Goal: Task Accomplishment & Management: Use online tool/utility

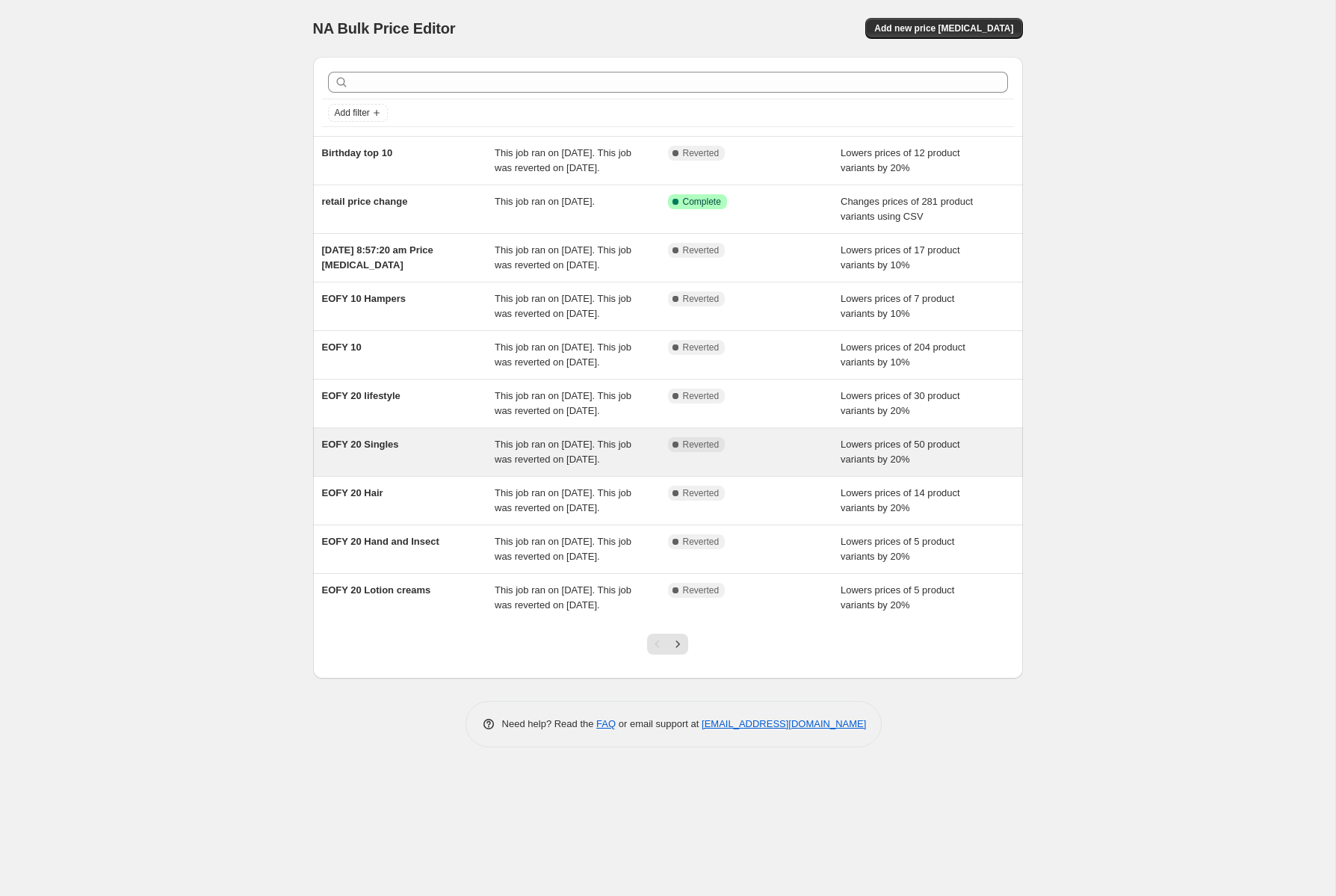
click at [444, 467] on div "EOFY 20 Singles" at bounding box center [408, 452] width 173 height 30
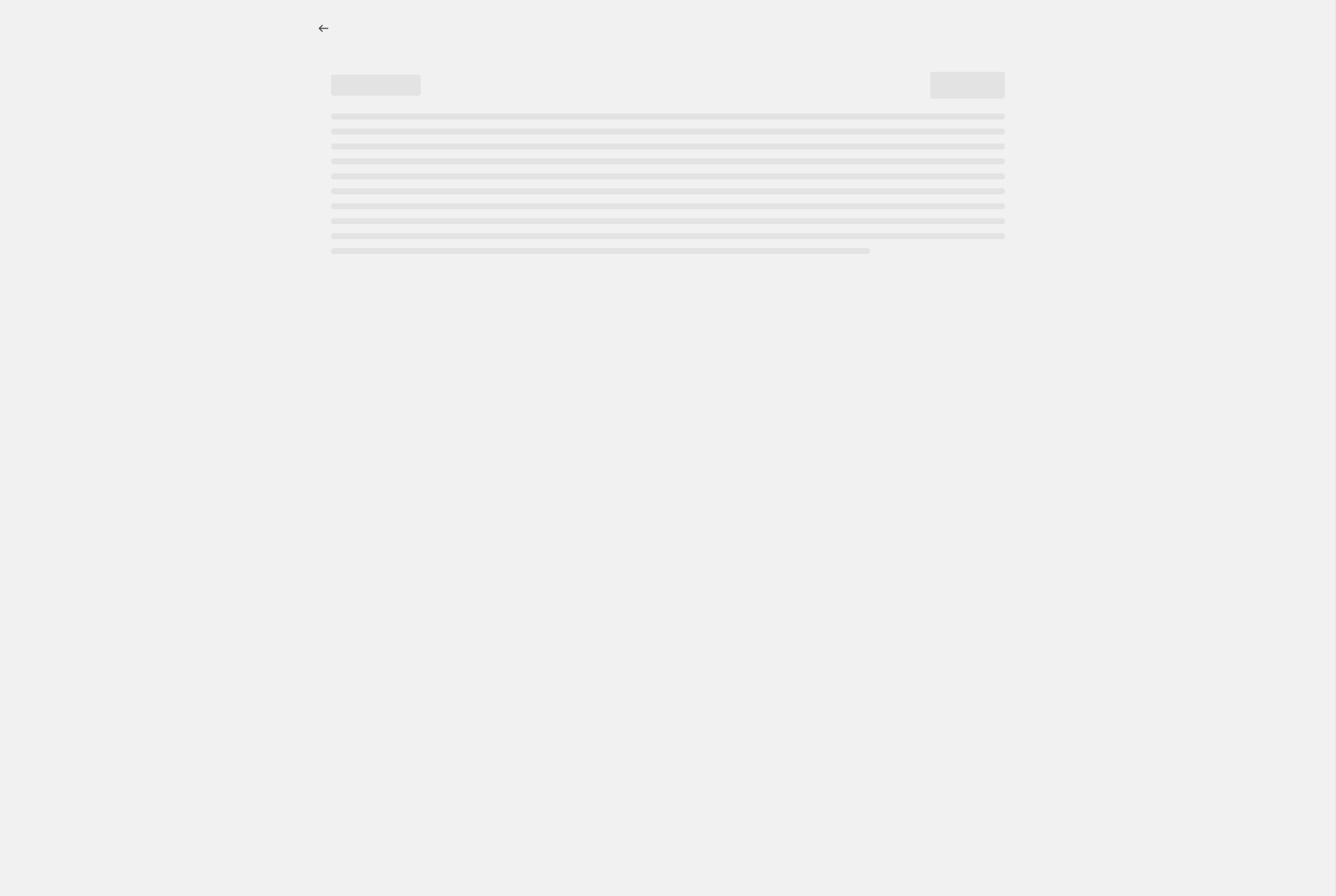
select select "percentage"
select select "collection"
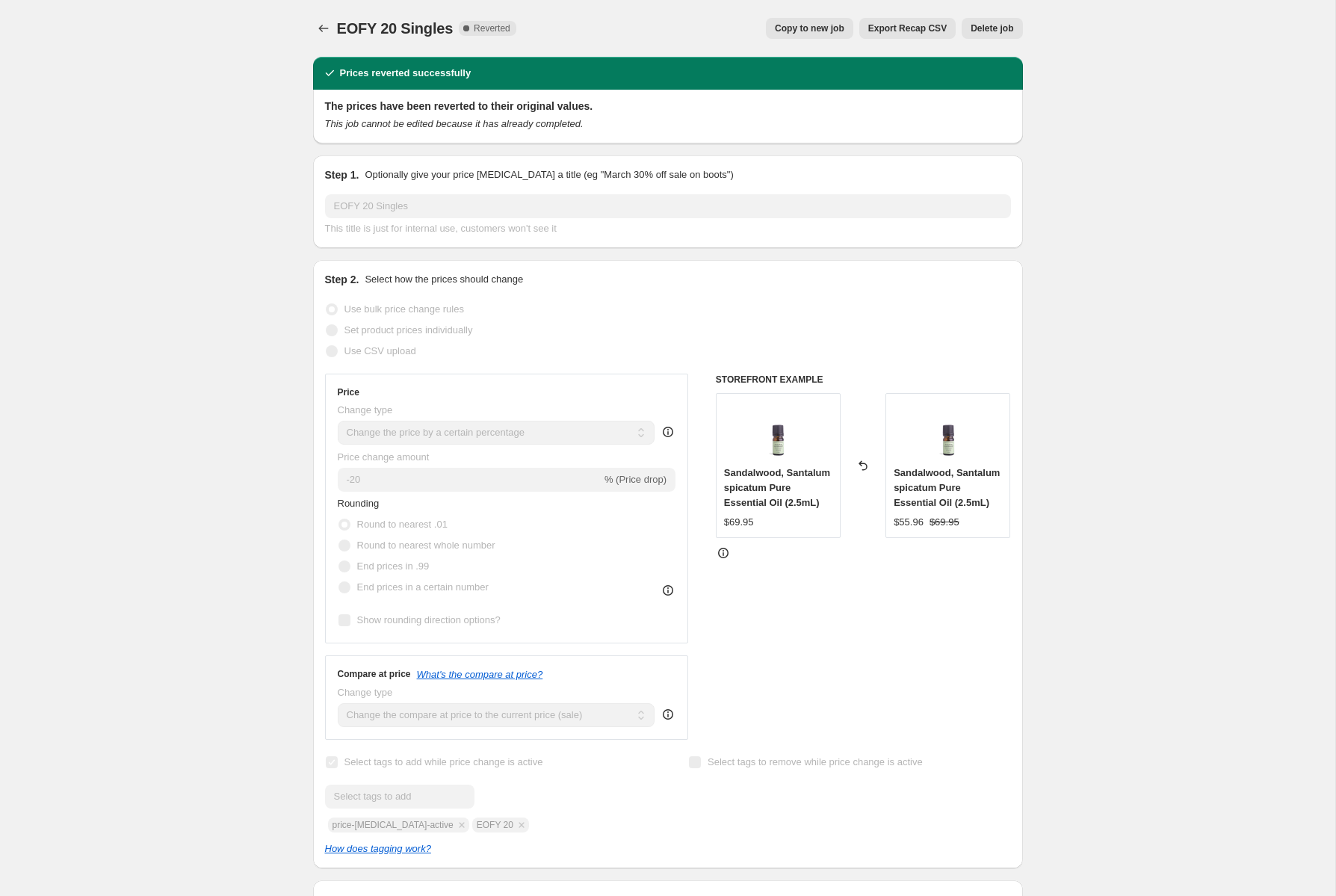
click at [814, 30] on span "Copy to new job" at bounding box center [810, 28] width 70 height 12
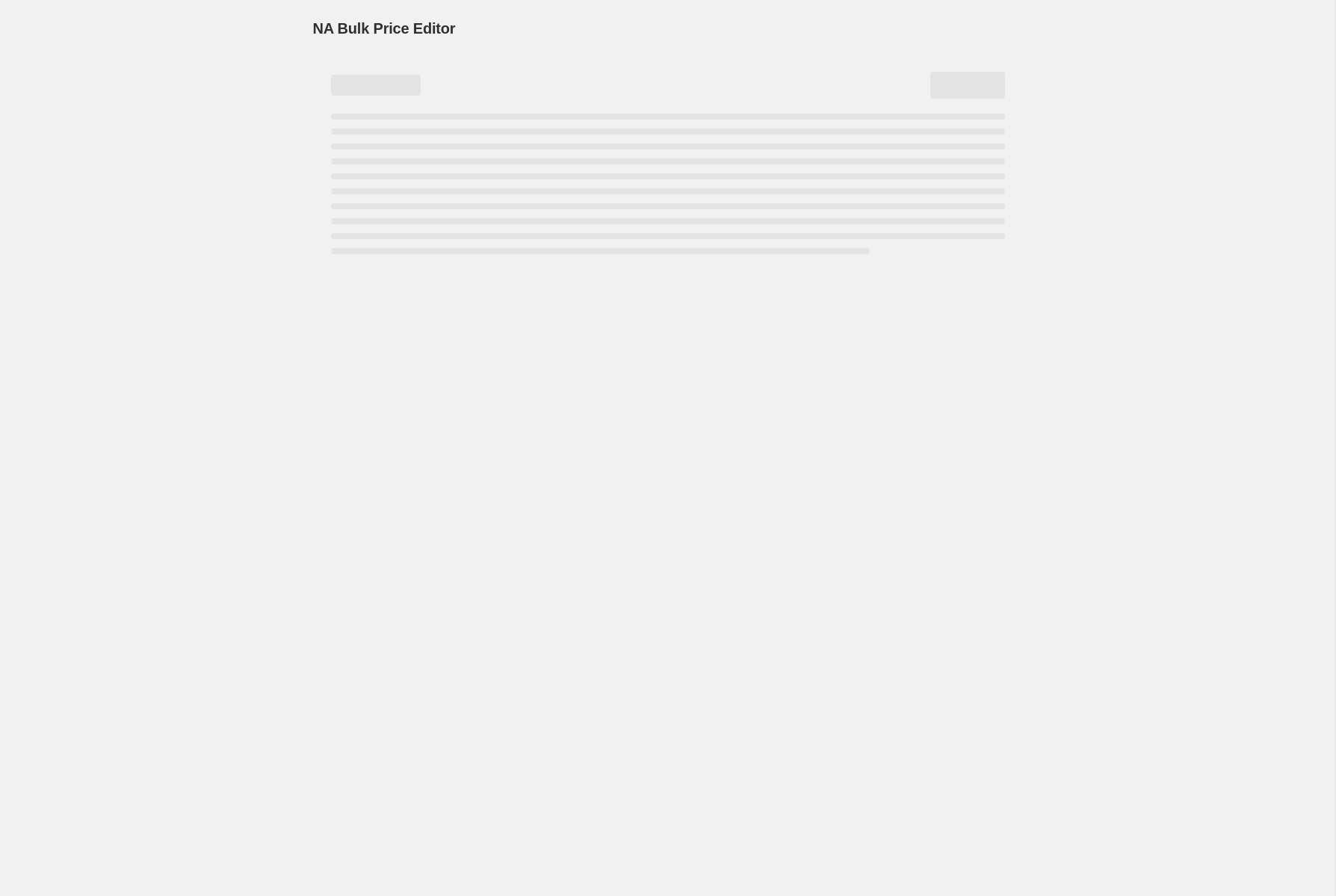
select select "percentage"
select select "collection"
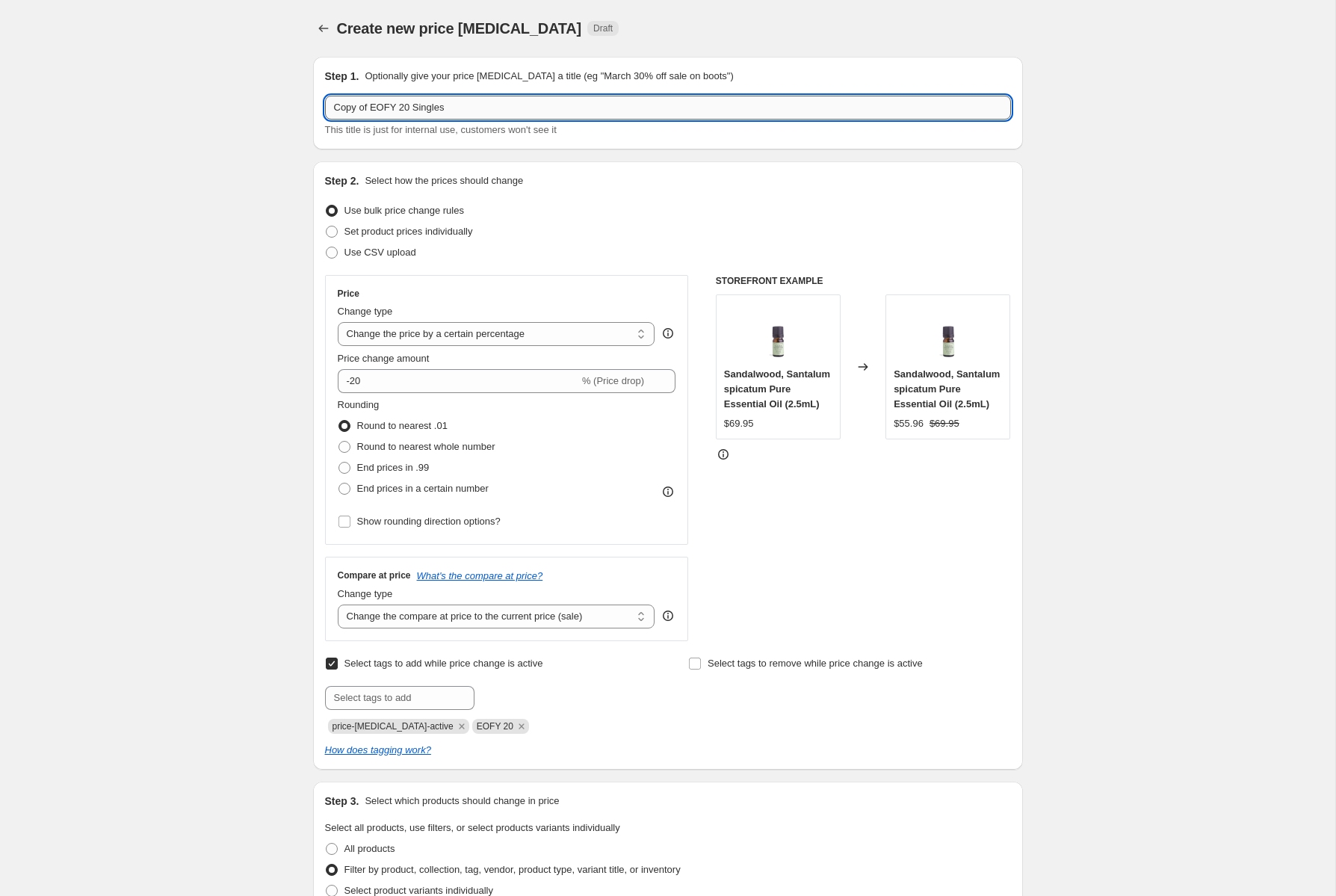
click at [455, 107] on input "Copy of EOFY 20 Singles" at bounding box center [668, 108] width 687 height 24
drag, startPoint x: 398, startPoint y: 109, endPoint x: 278, endPoint y: 117, distance: 120.3
click at [280, 117] on div "Create new price [MEDICAL_DATA]. This page is ready Create new price [MEDICAL_D…" at bounding box center [668, 878] width 1336 height 1756
click at [368, 106] on input "[DATE] Singles" at bounding box center [668, 108] width 687 height 24
click at [461, 104] on input "Sept 20 off Singles" at bounding box center [668, 108] width 687 height 24
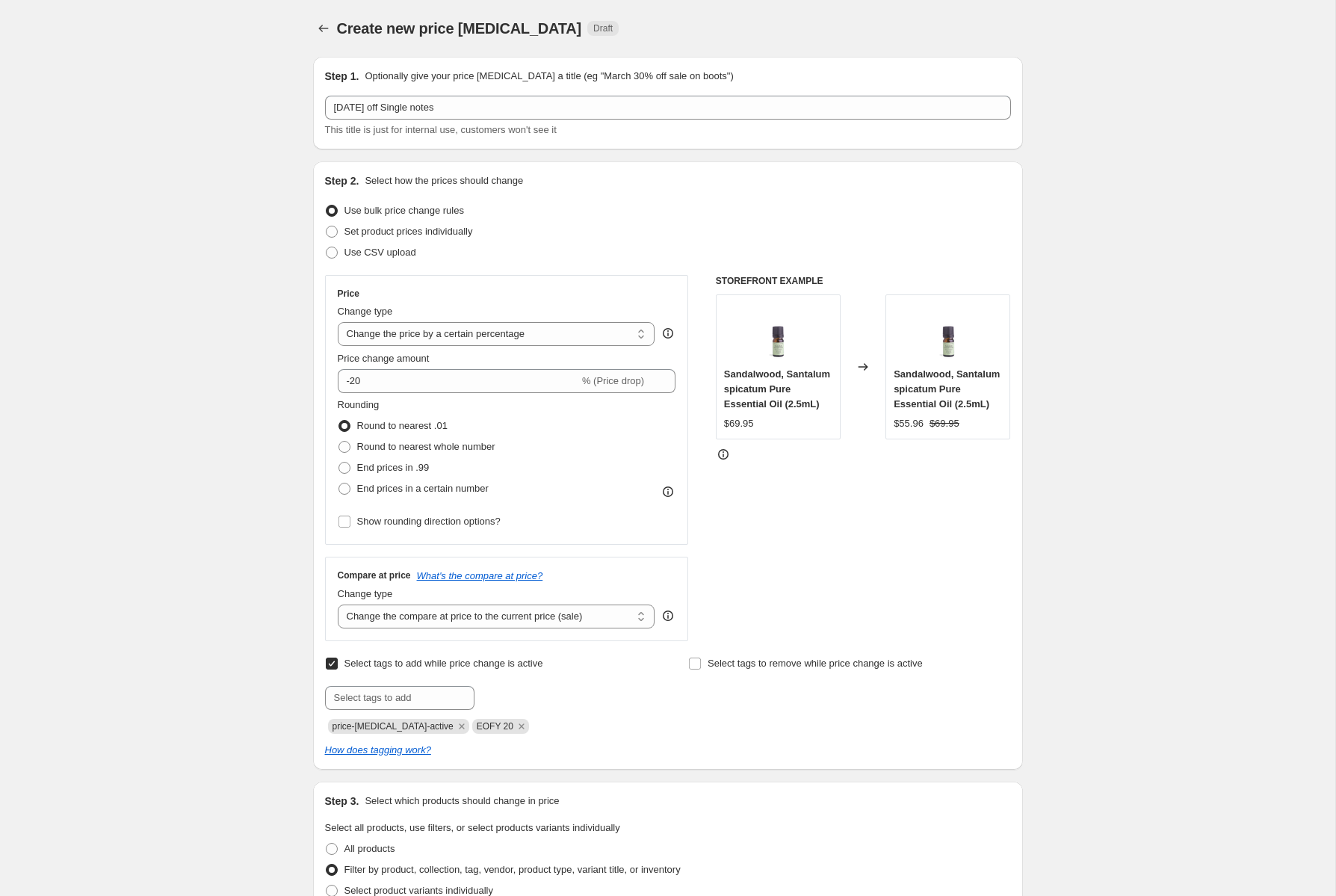
click at [1066, 461] on div "Create new price change job. This page is ready Create new price change job Dra…" at bounding box center [668, 878] width 1336 height 1756
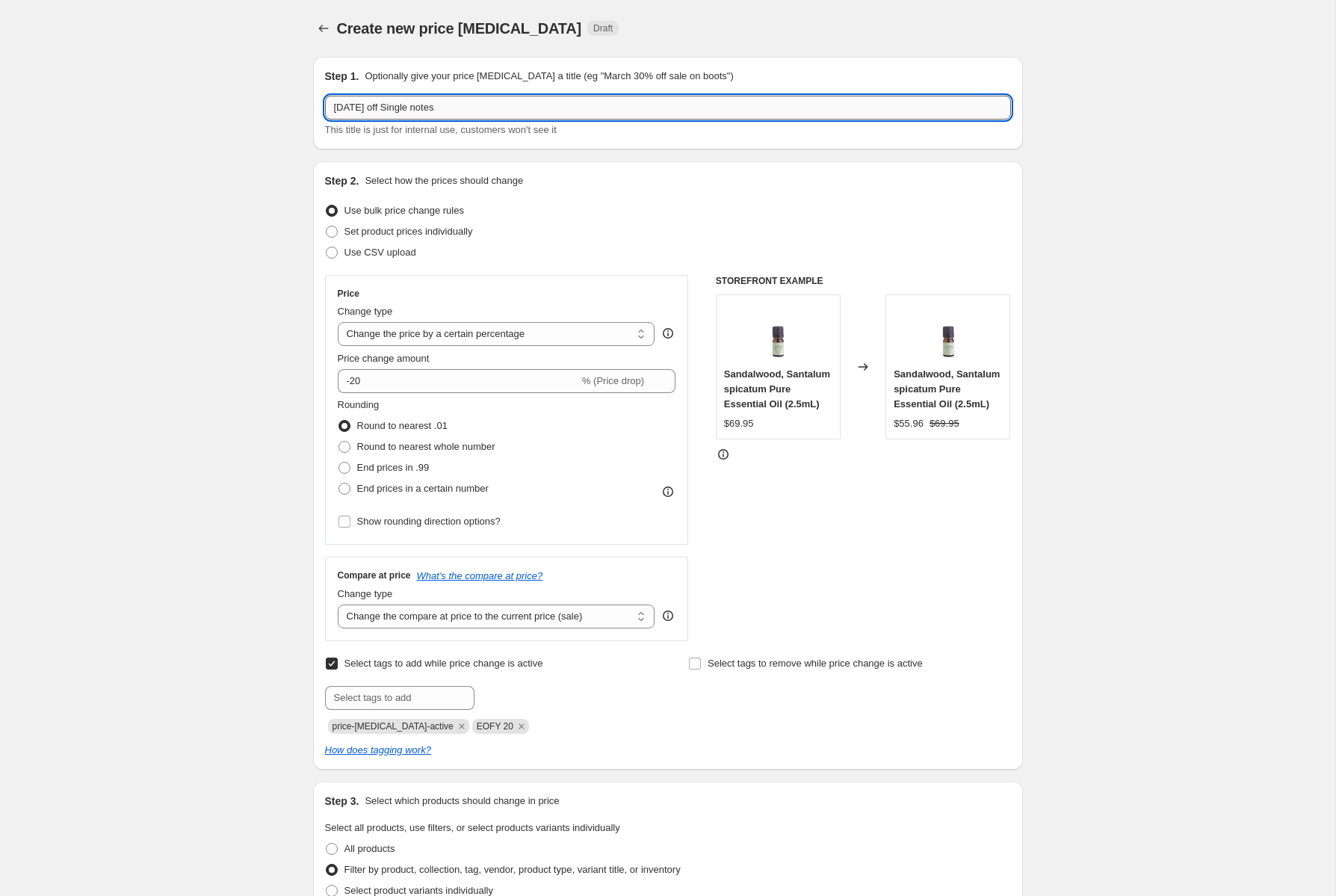
click at [367, 107] on input "Sept 20 off Single notes" at bounding box center [668, 108] width 687 height 24
type input "Sept 20% off Single notes"
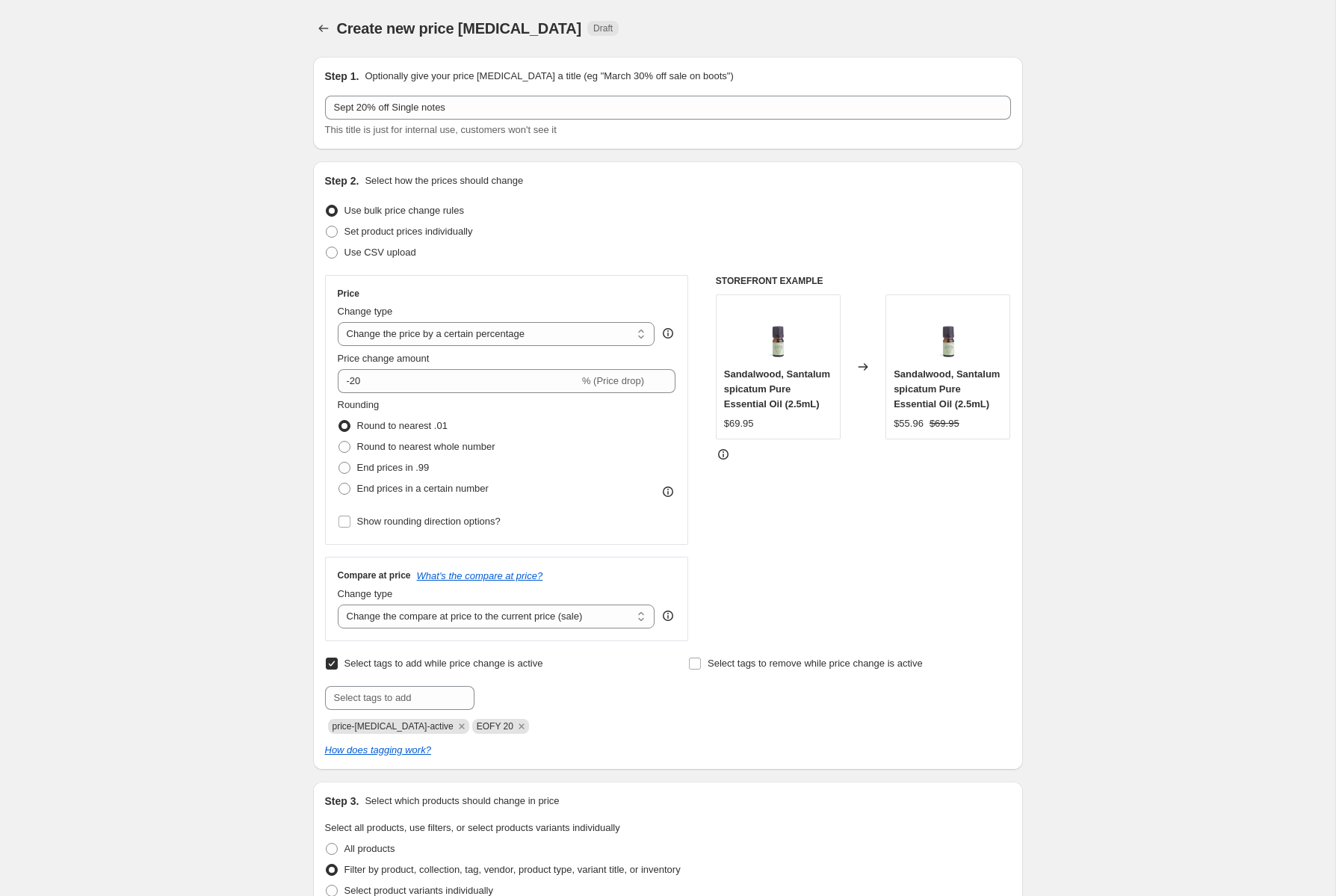
click at [1066, 336] on div "Create new price change job. This page is ready Create new price change job Dra…" at bounding box center [668, 878] width 1336 height 1756
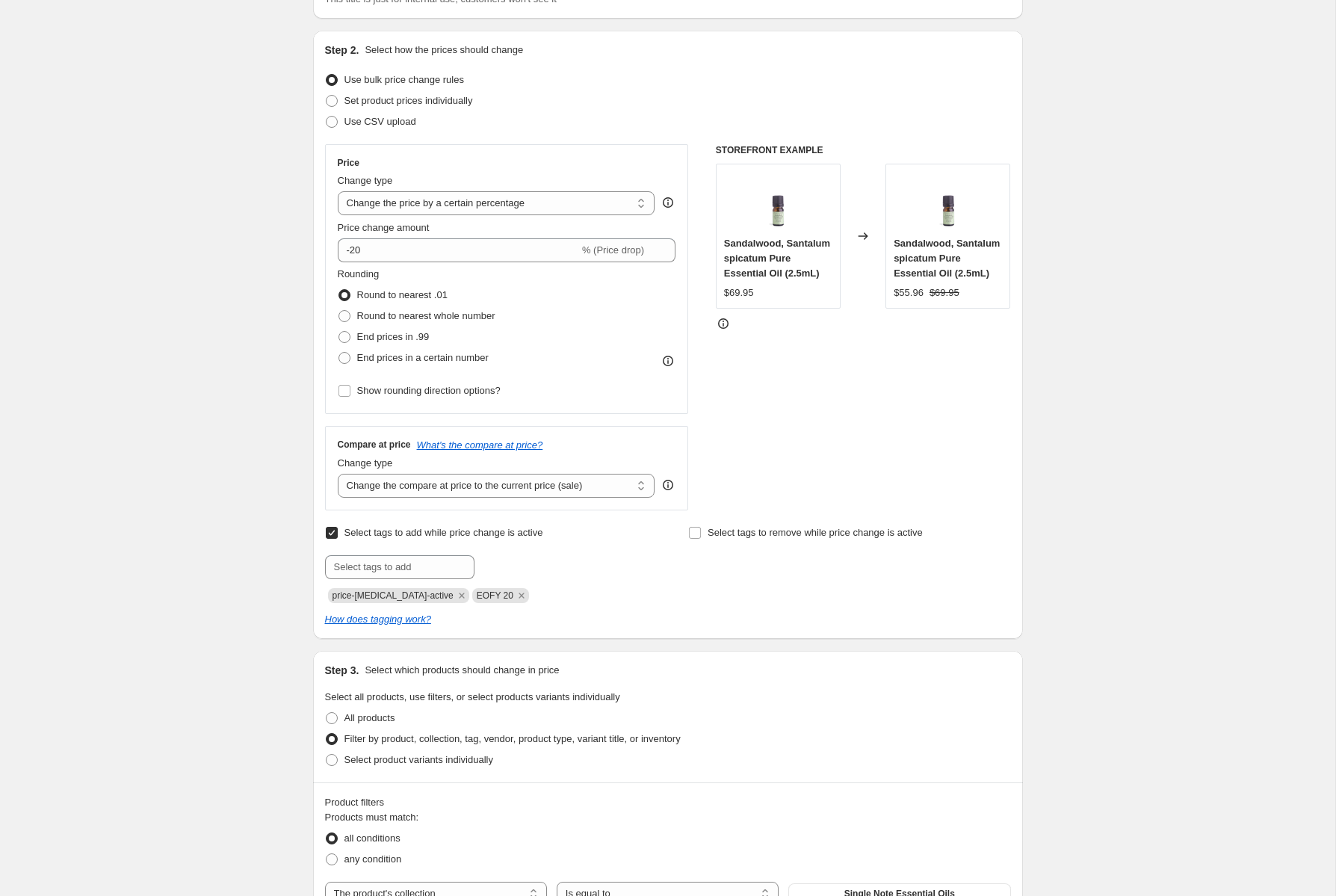
scroll to position [133, 0]
click at [519, 594] on icon "Remove EOFY 20" at bounding box center [521, 594] width 5 height 5
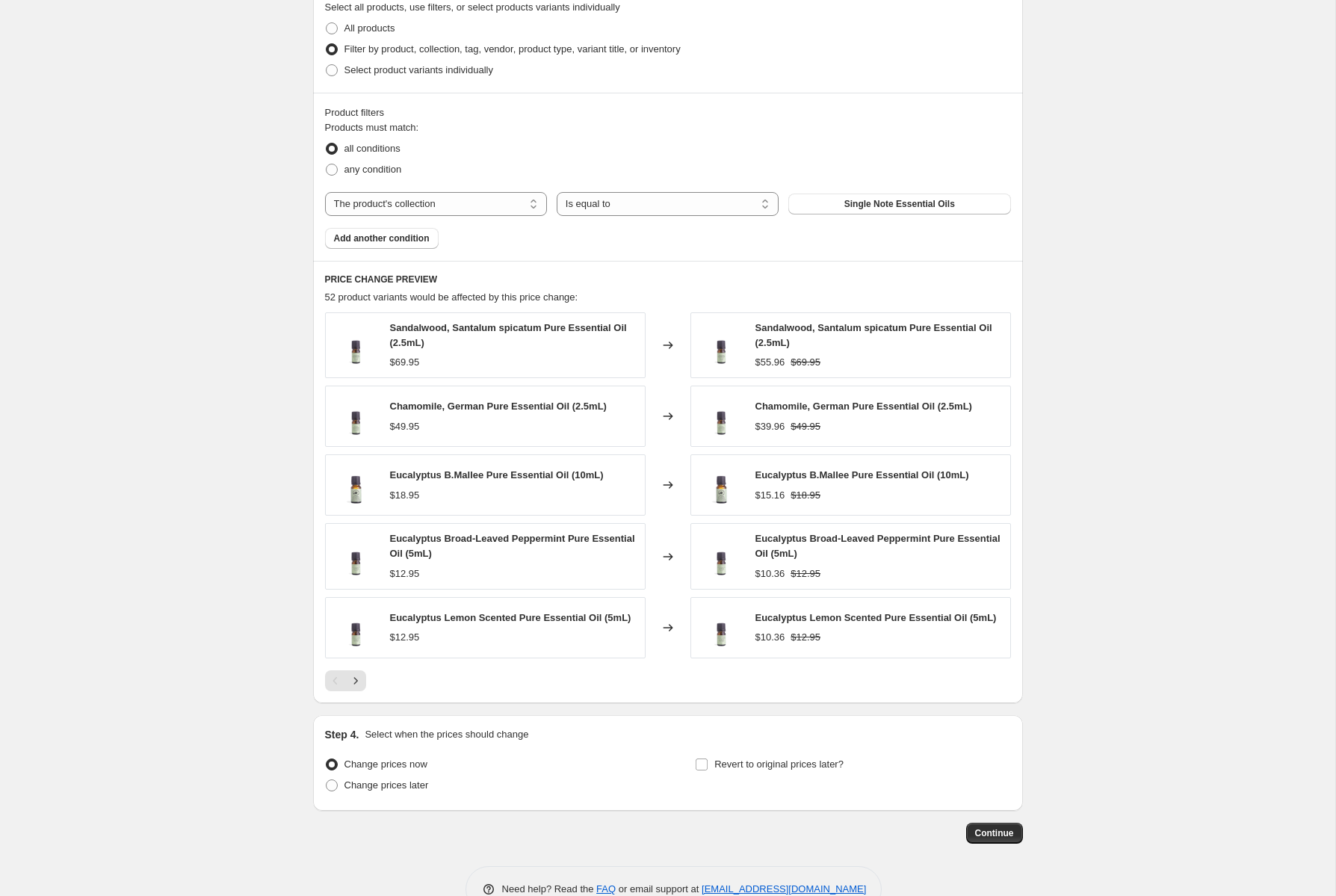
scroll to position [818, 0]
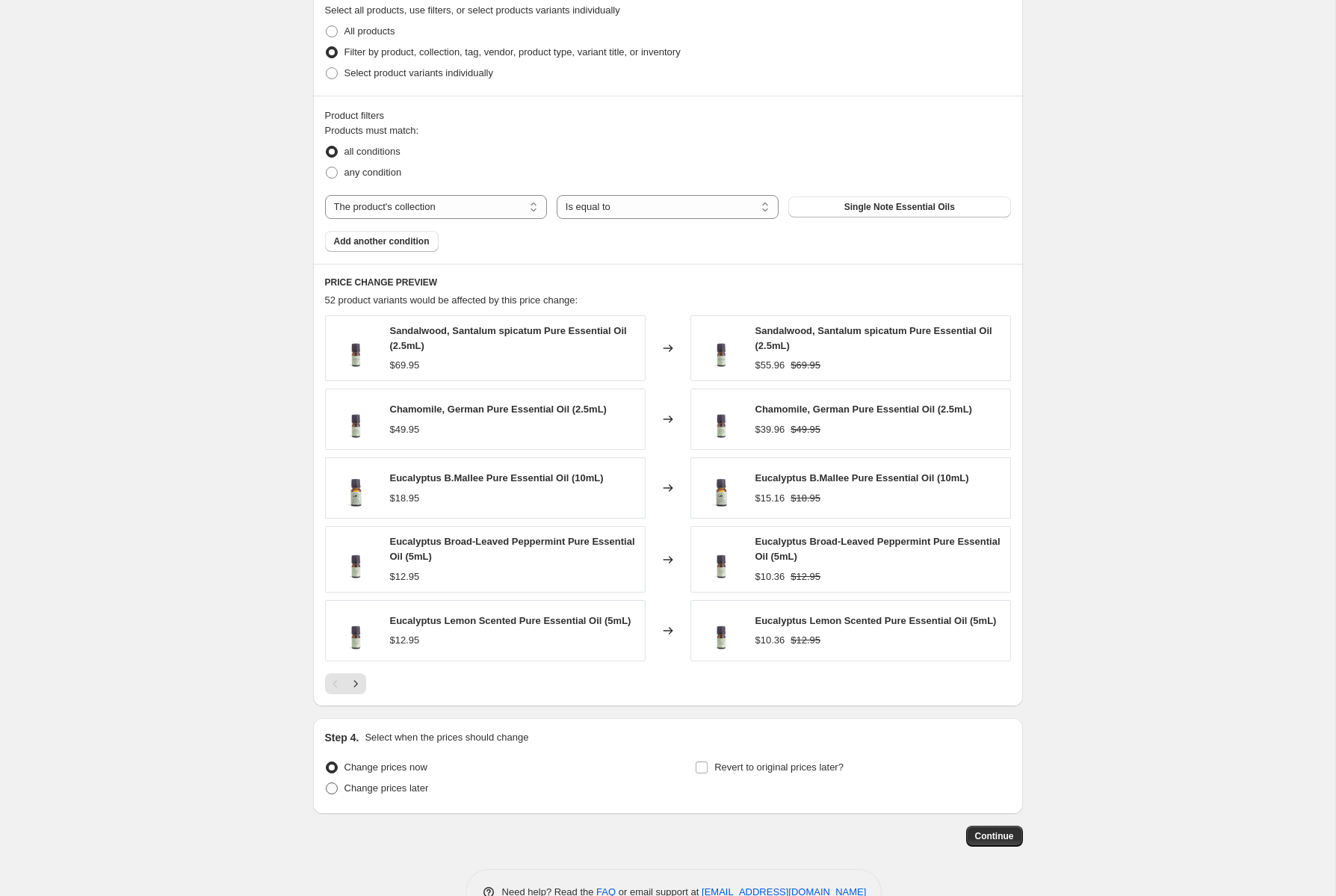
click at [384, 791] on span "Change prices later" at bounding box center [387, 787] width 84 height 11
click at [326, 783] on input "Change prices later" at bounding box center [326, 782] width 1 height 1
radio input "true"
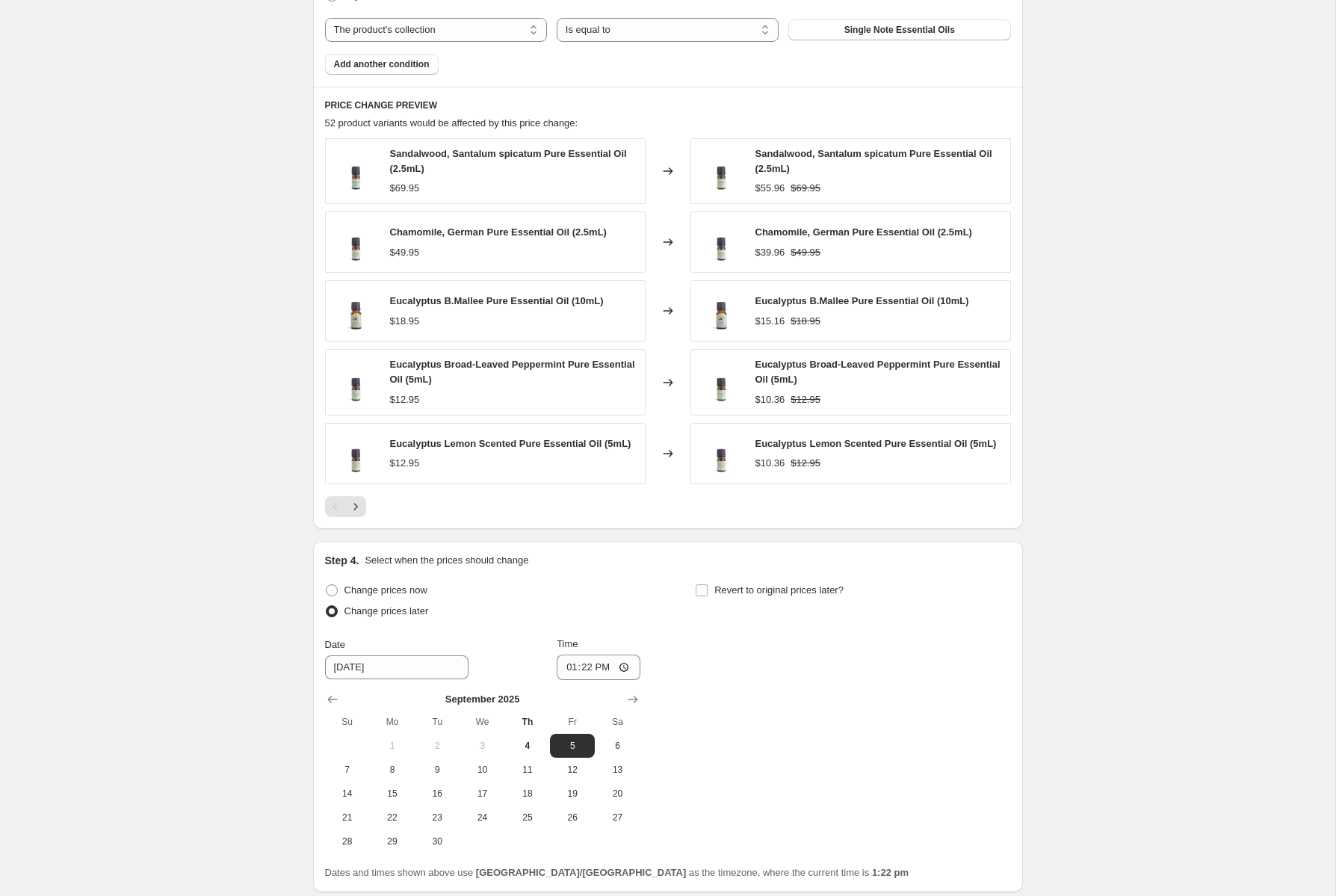
scroll to position [1000, 0]
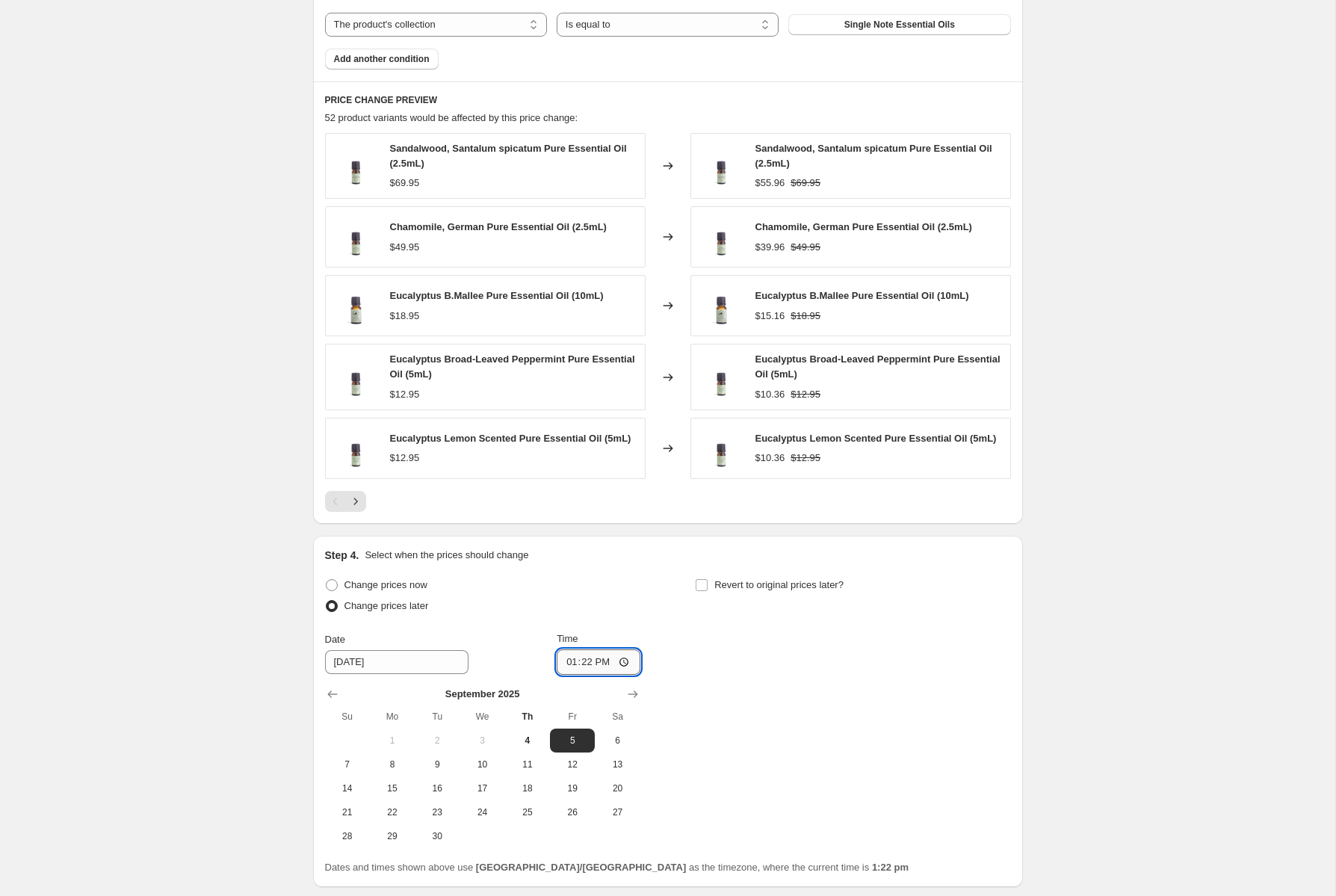
click at [622, 663] on input "13:22" at bounding box center [598, 663] width 84 height 26
type input "01:22"
click at [579, 741] on span "5" at bounding box center [573, 741] width 33 height 12
click at [1097, 711] on div "Create new price change job. This page is ready Create new price change job Dra…" at bounding box center [668, 5] width 1336 height 2012
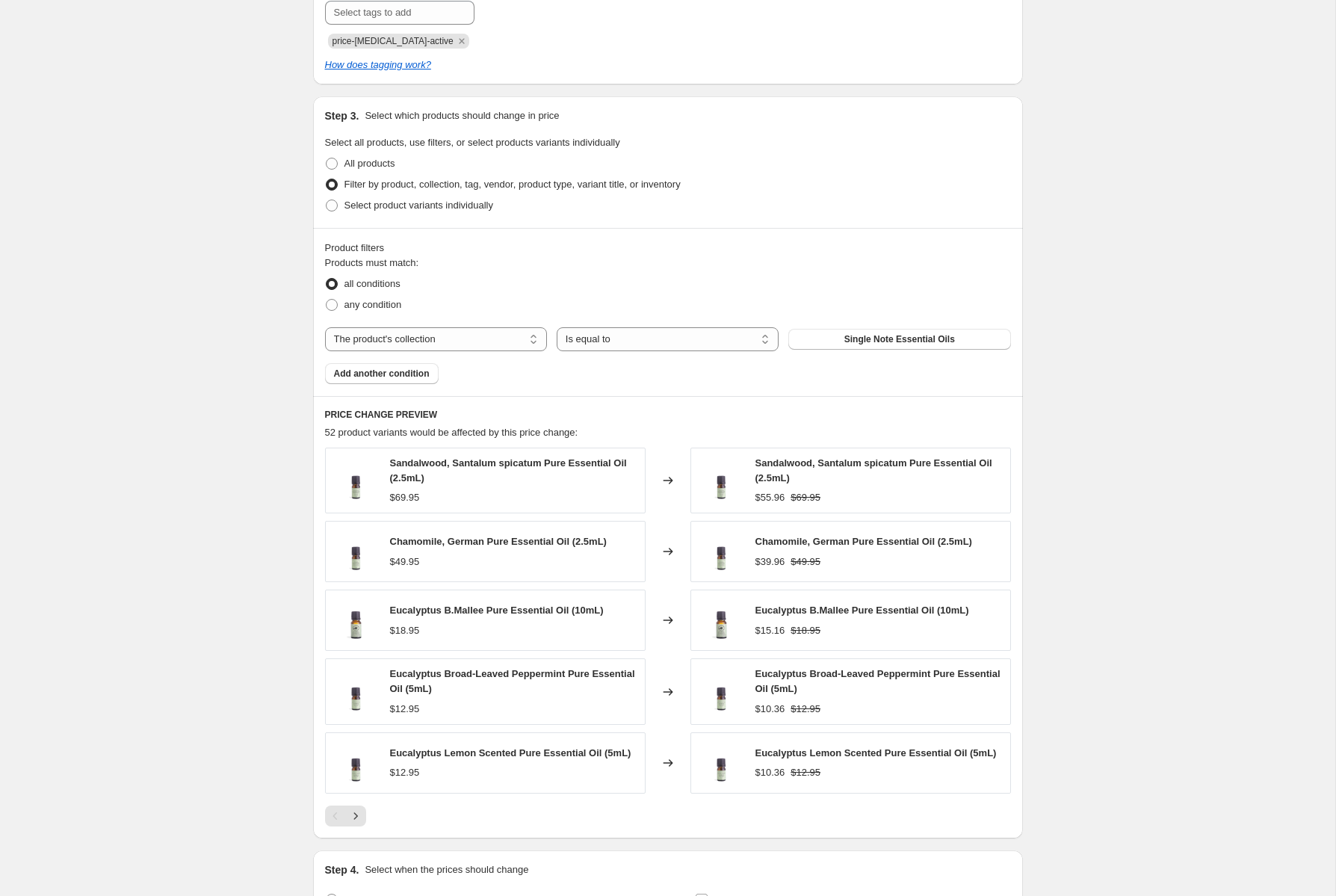
scroll to position [737, 0]
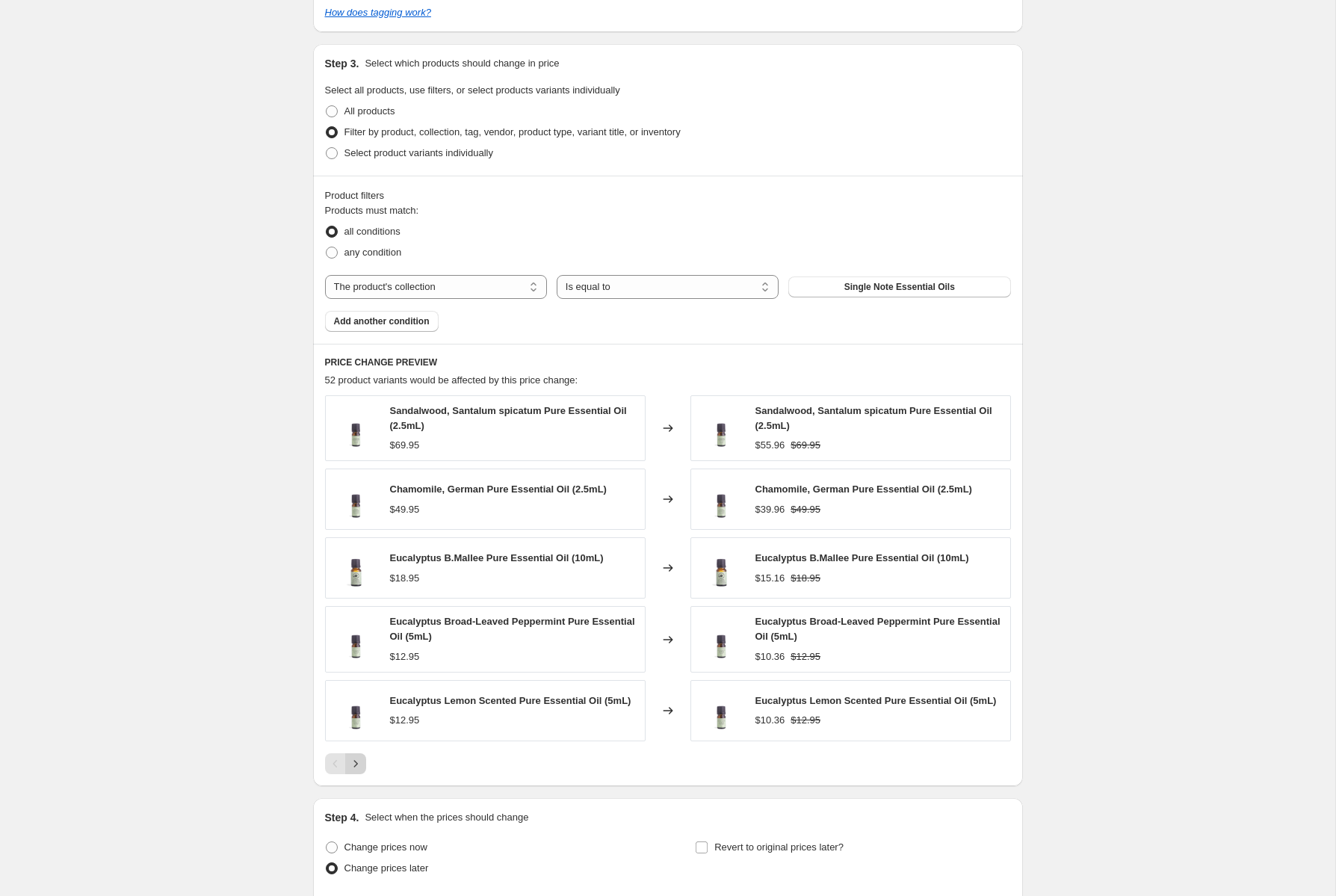
click at [357, 765] on icon "Next" at bounding box center [355, 763] width 3 height 7
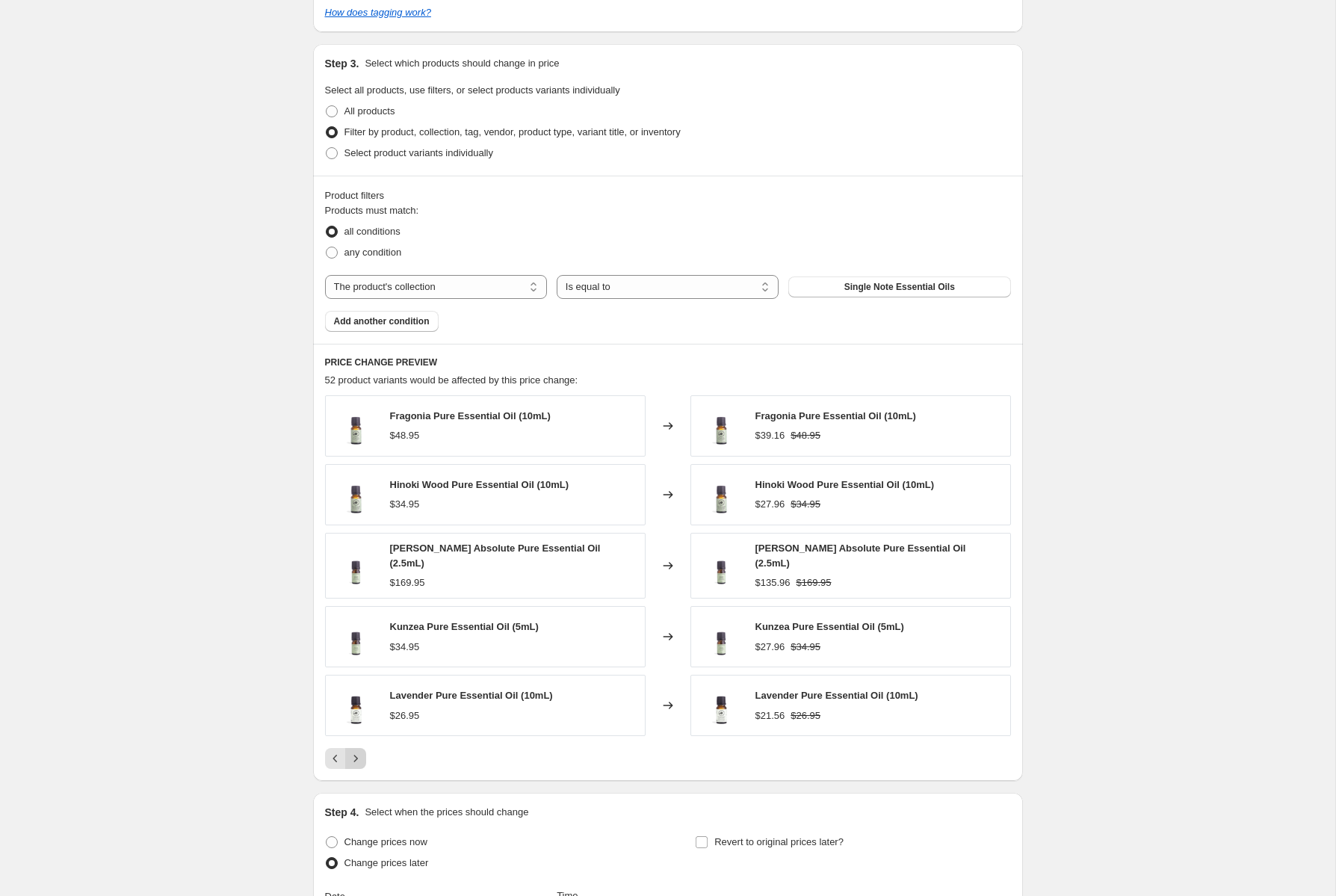
click at [357, 753] on icon "Next" at bounding box center [355, 758] width 15 height 15
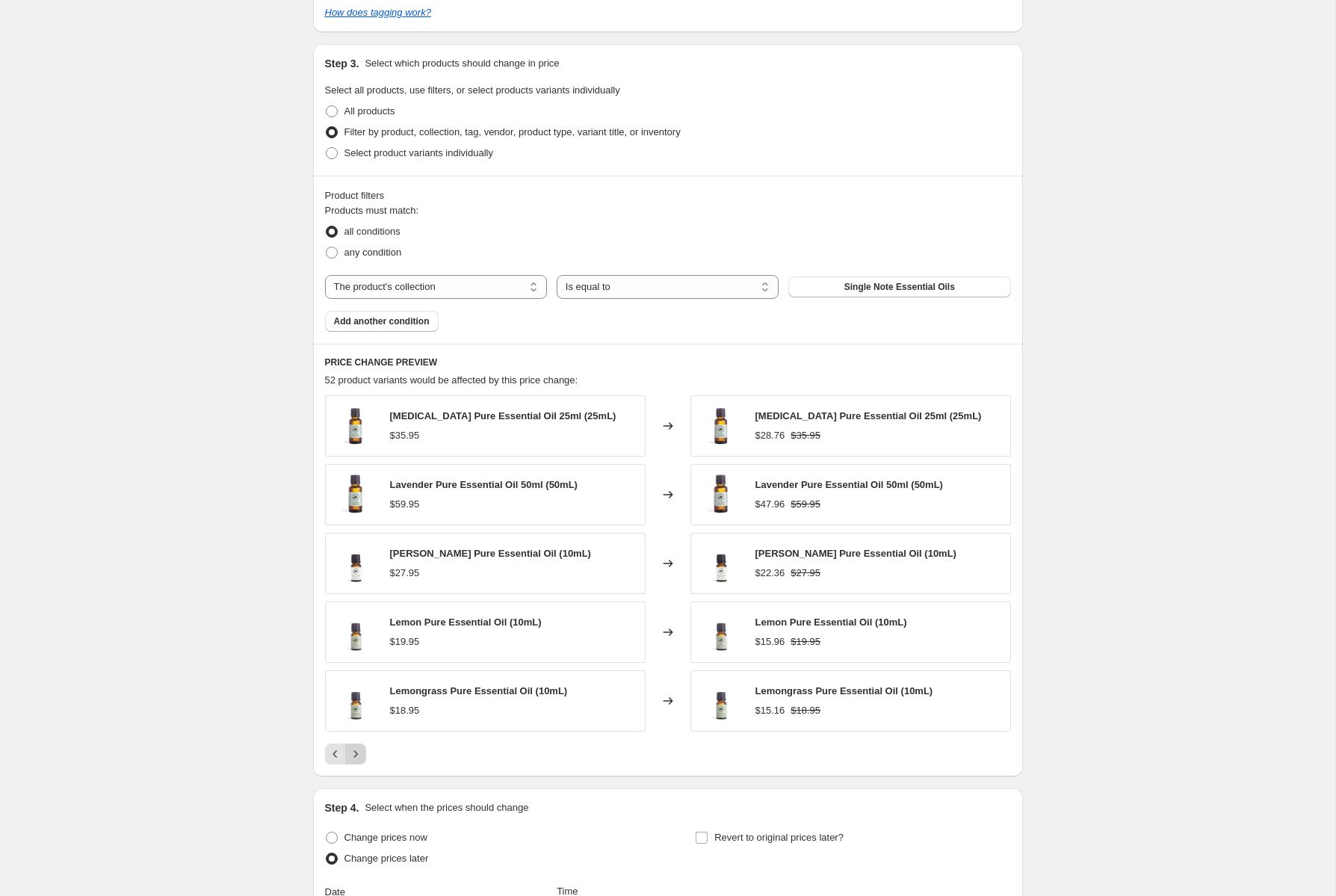
click at [358, 758] on icon "Next" at bounding box center [355, 754] width 15 height 15
click at [357, 754] on icon "Next" at bounding box center [355, 754] width 15 height 15
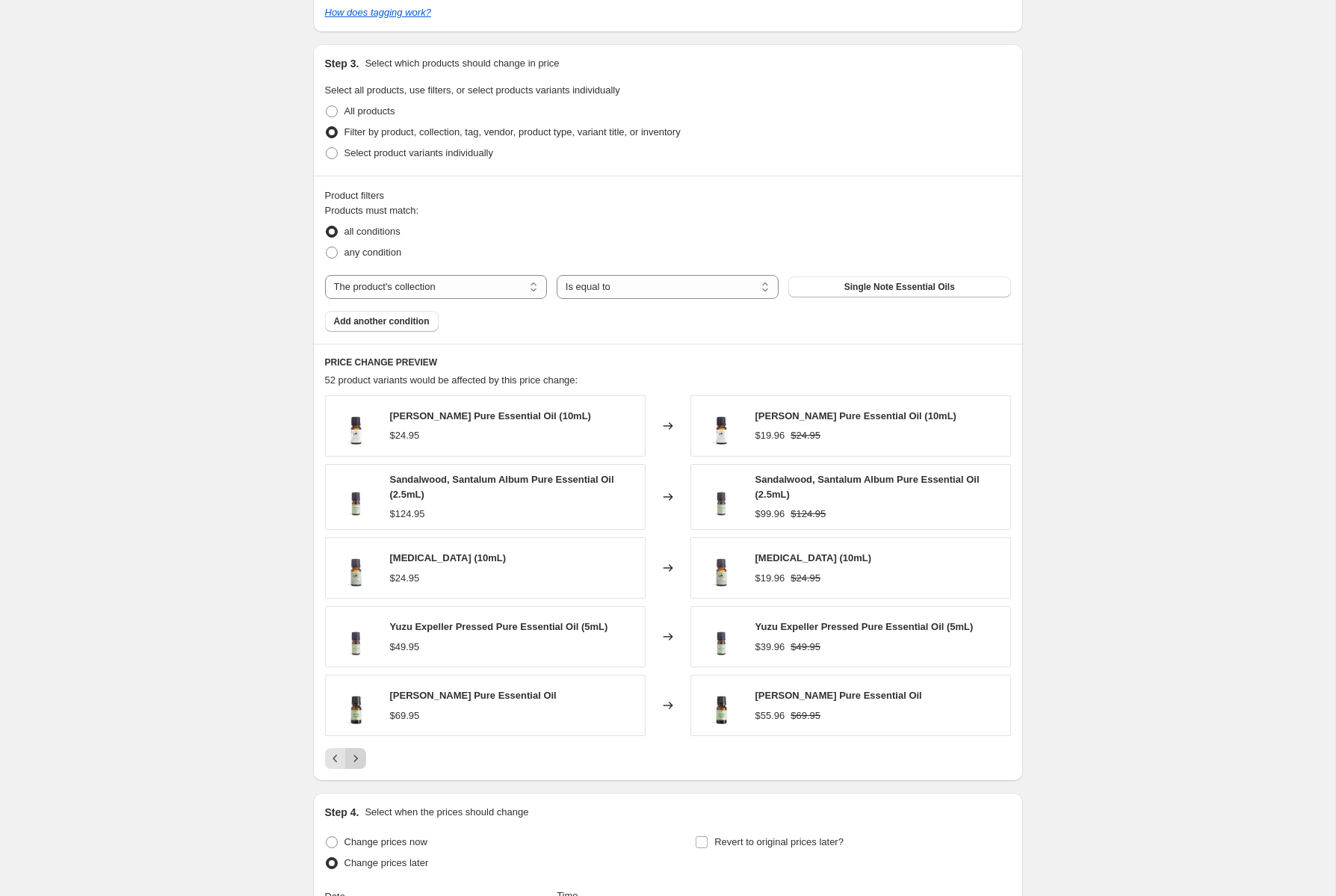
click at [357, 760] on icon "Next" at bounding box center [355, 759] width 3 height 7
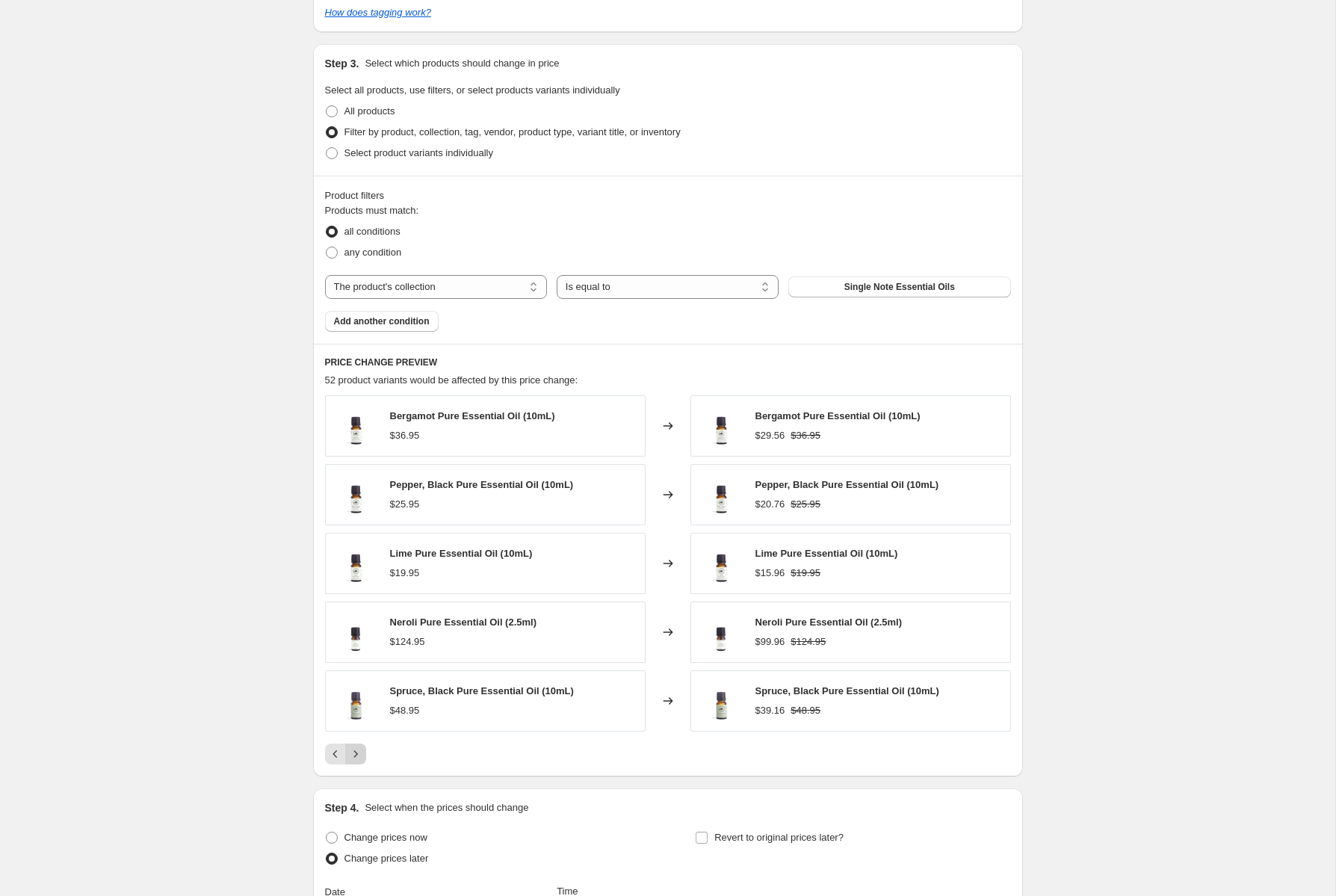
click at [357, 762] on button "Next" at bounding box center [356, 754] width 21 height 21
click at [356, 755] on icon "Next" at bounding box center [355, 754] width 15 height 15
click at [355, 758] on icon "Next" at bounding box center [355, 754] width 15 height 15
click at [356, 756] on icon "Next" at bounding box center [355, 754] width 3 height 7
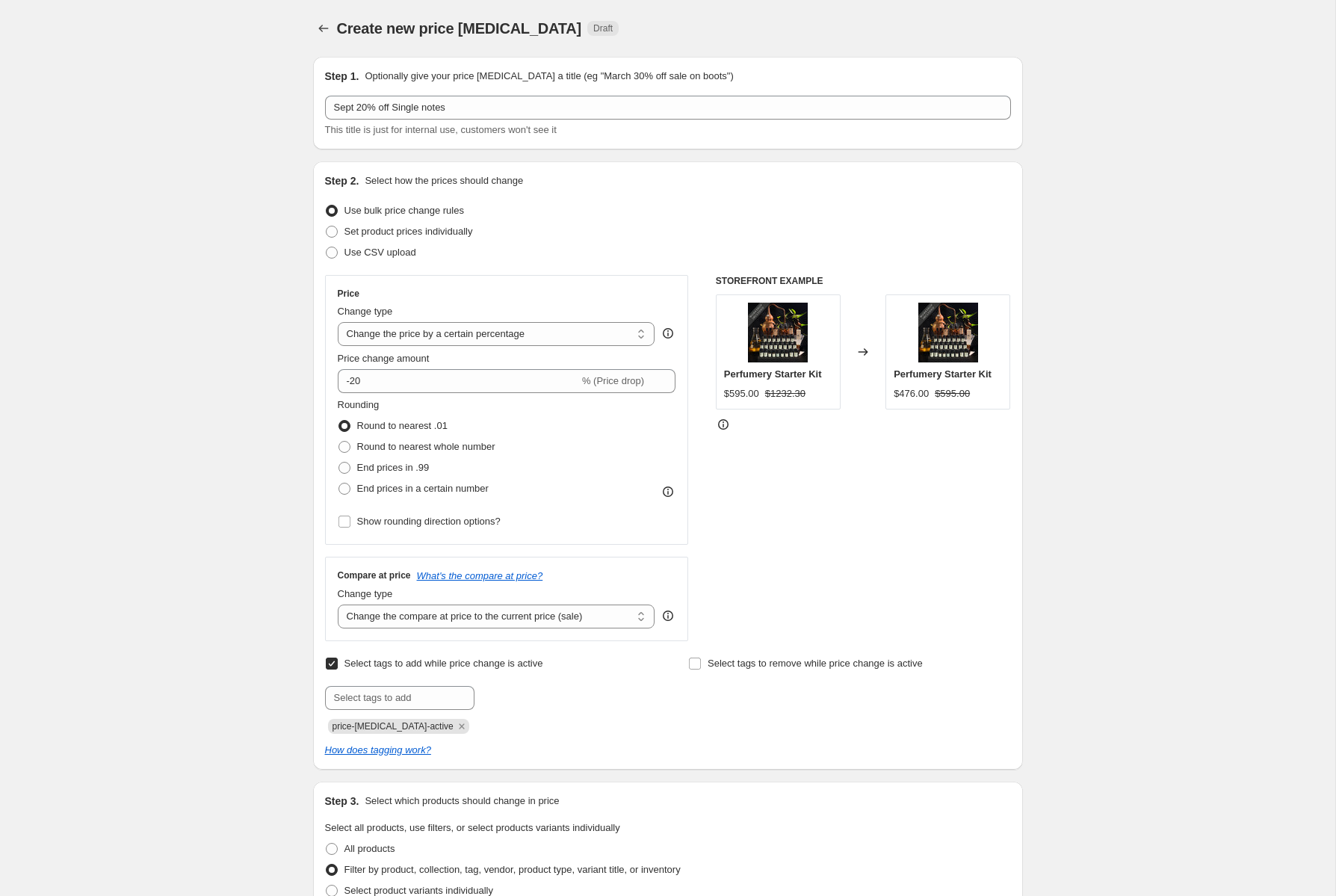
scroll to position [0, 0]
click at [325, 32] on icon "Price change jobs" at bounding box center [323, 28] width 15 height 15
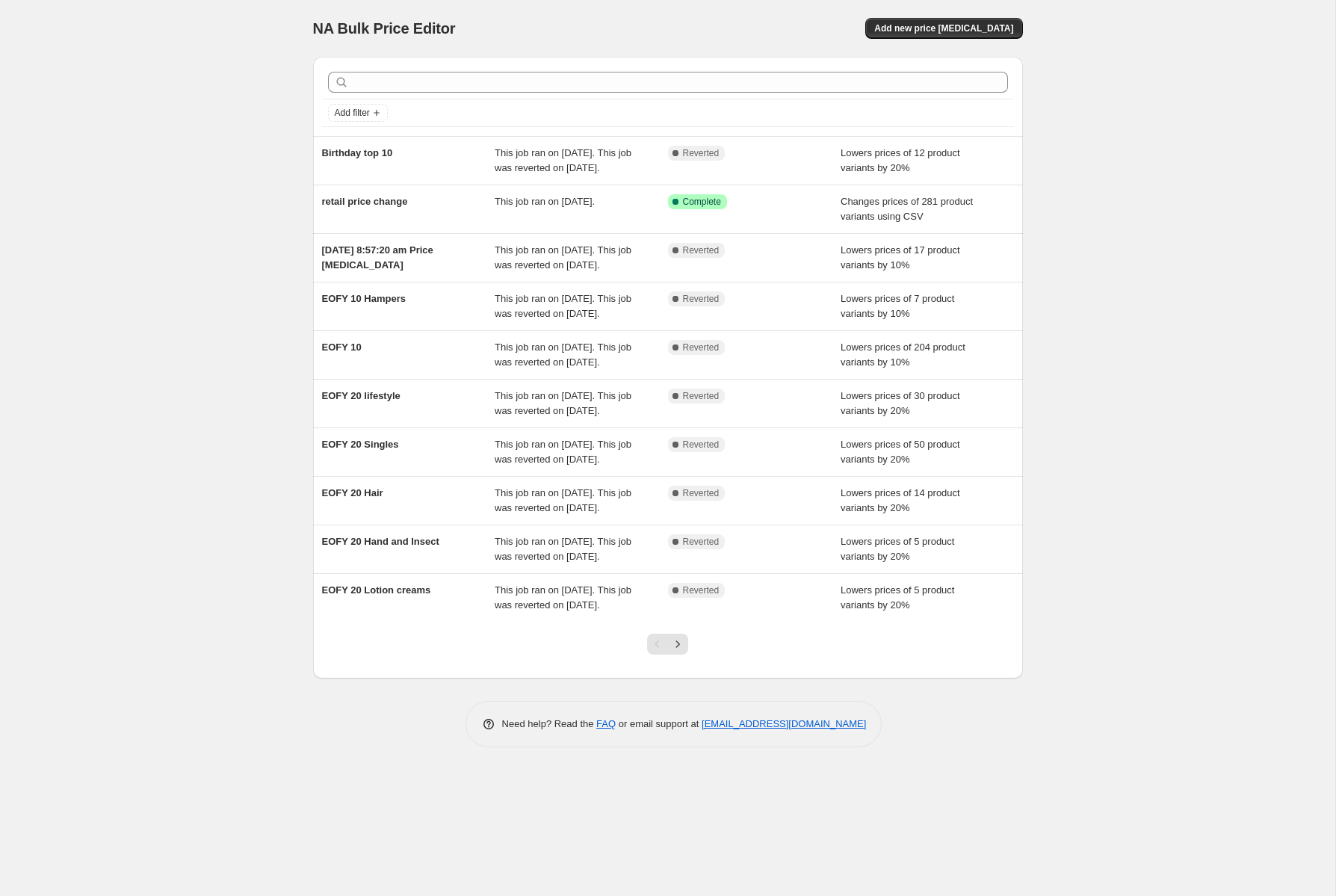
click at [259, 292] on div "NA Bulk Price Editor. This page is ready NA Bulk Price Editor Add new price cha…" at bounding box center [668, 448] width 1336 height 896
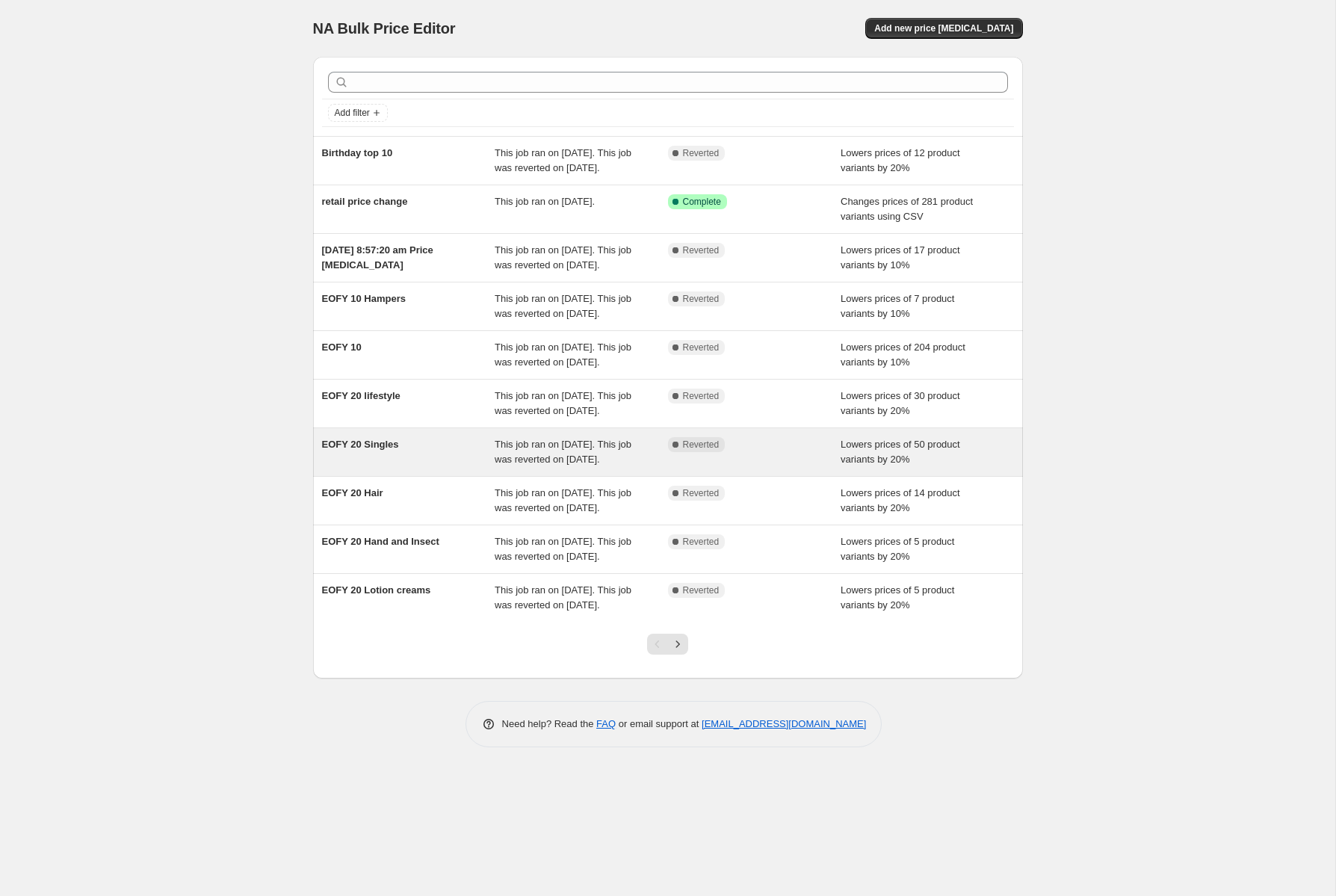
click at [408, 467] on div "EOFY 20 Singles" at bounding box center [408, 452] width 173 height 30
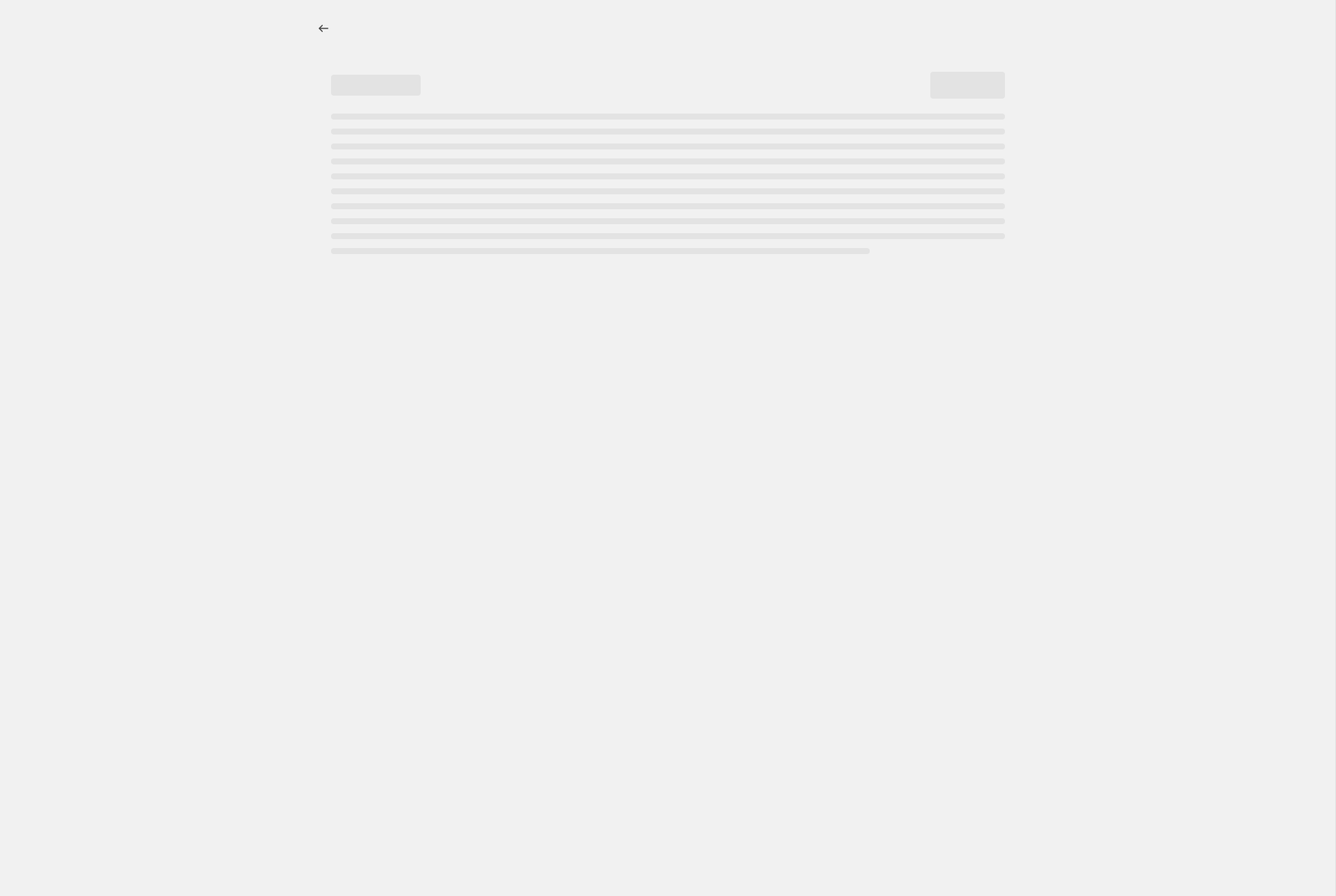
select select "percentage"
select select "collection"
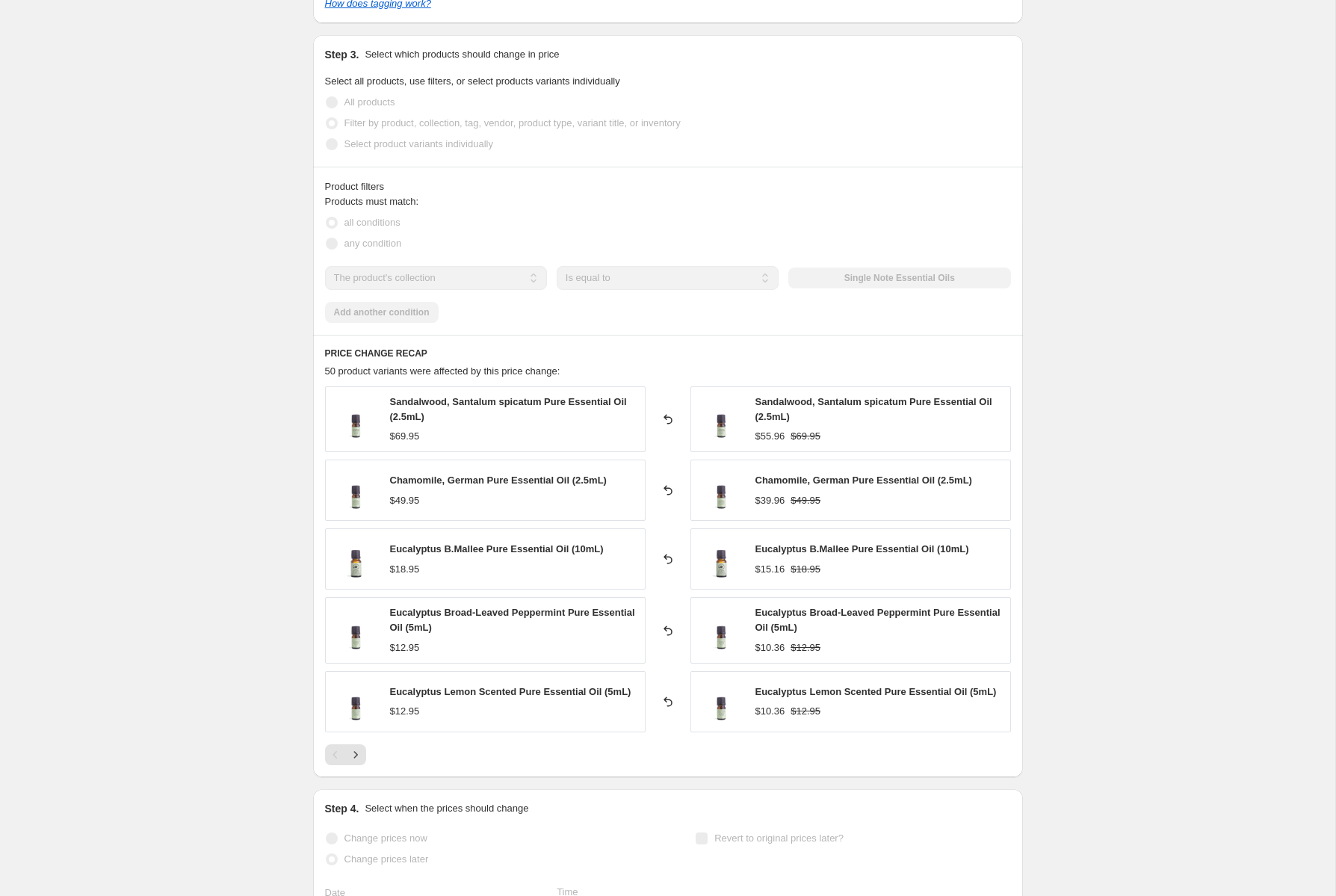
scroll to position [866, 0]
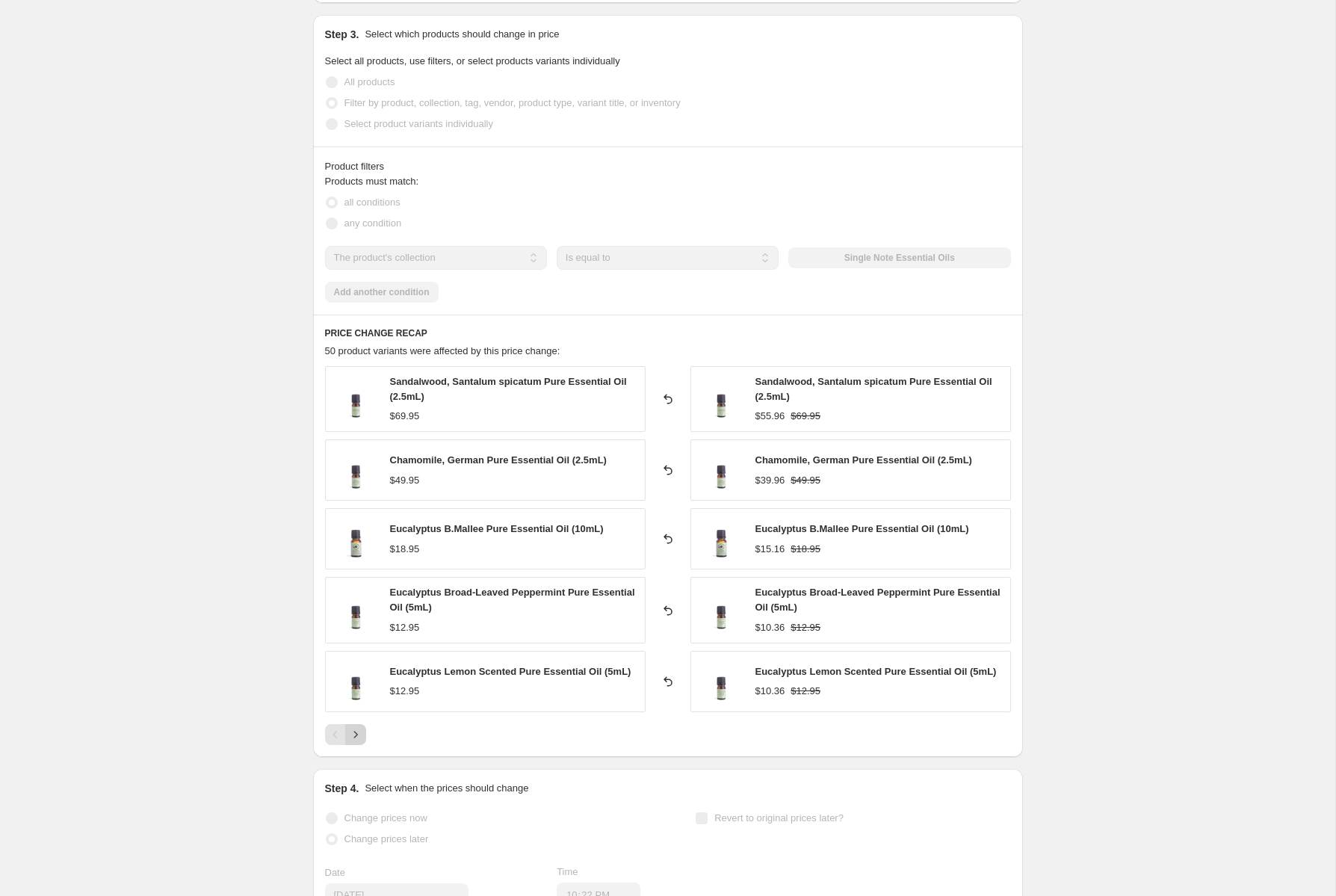
click at [356, 731] on icon "Next" at bounding box center [355, 734] width 15 height 15
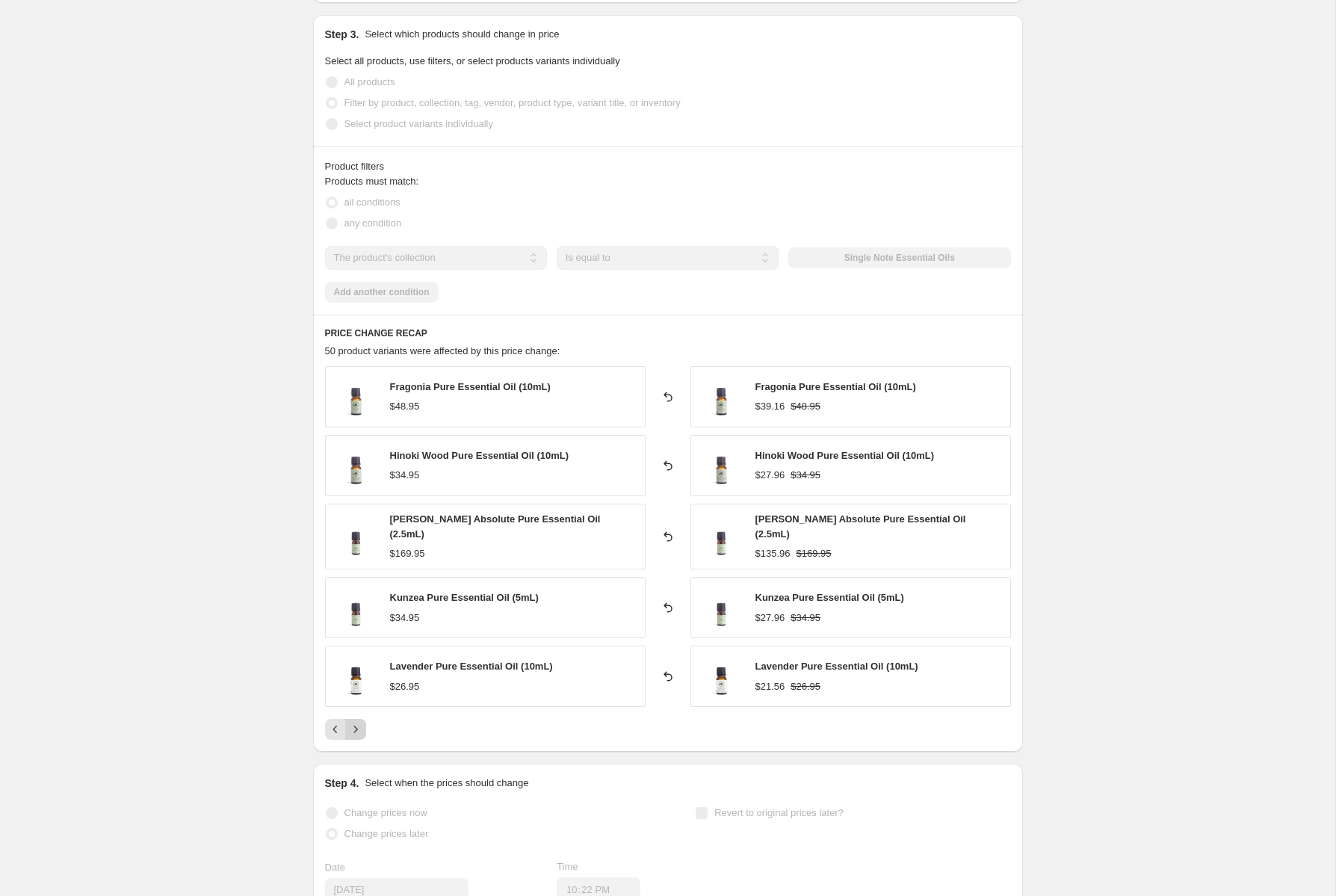
click at [356, 726] on icon "Next" at bounding box center [355, 729] width 15 height 15
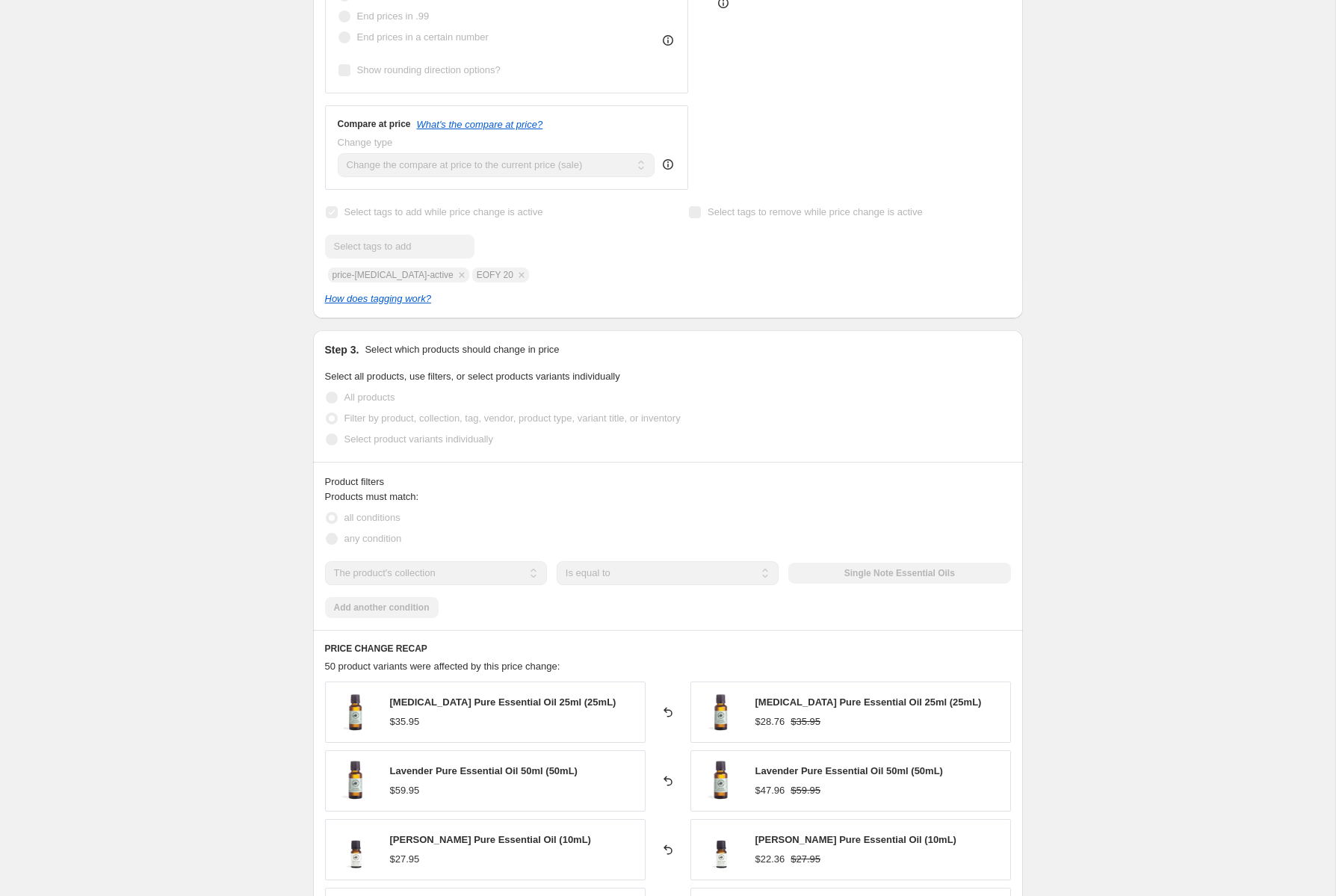
scroll to position [0, 0]
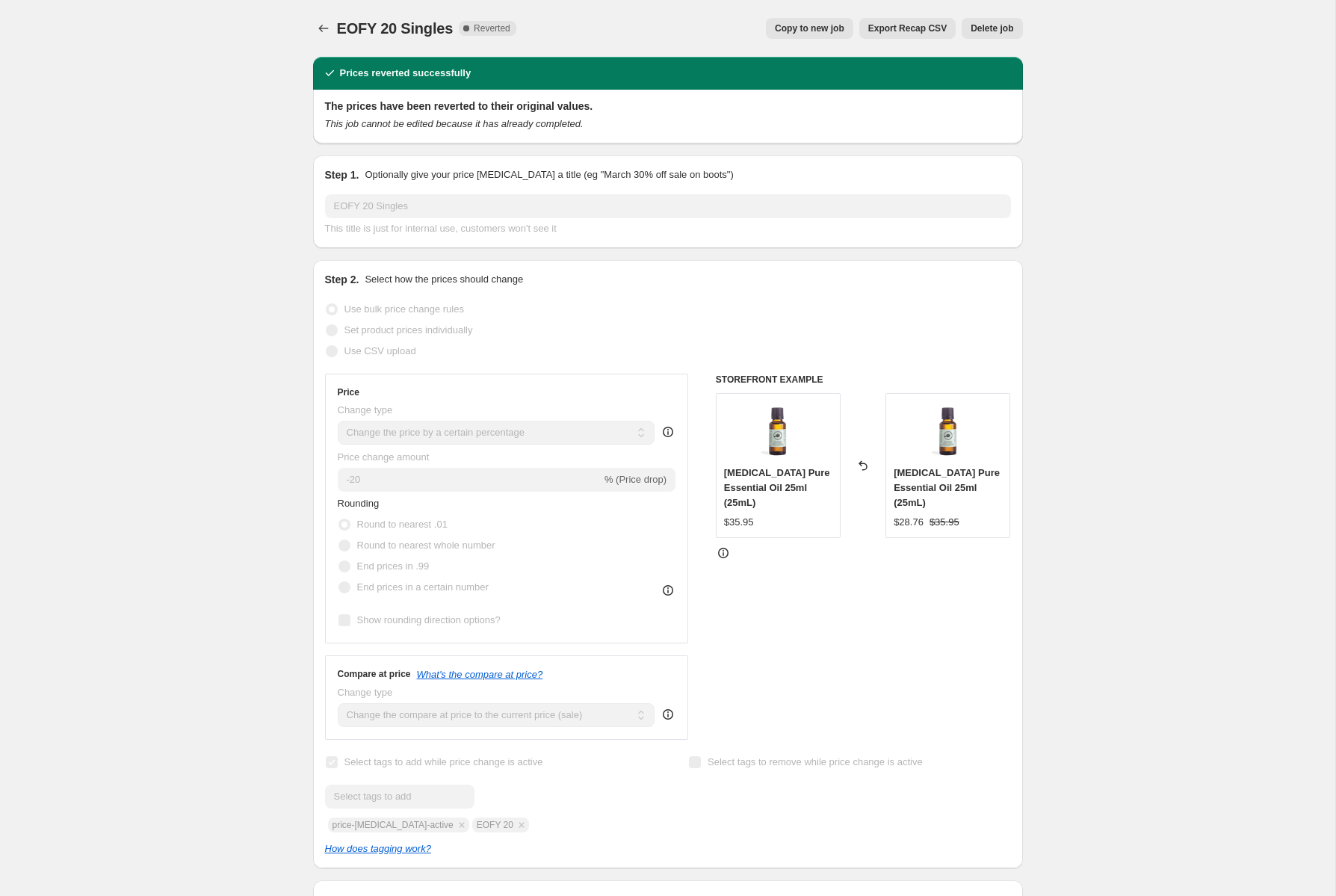
click at [823, 28] on span "Copy to new job" at bounding box center [810, 28] width 70 height 12
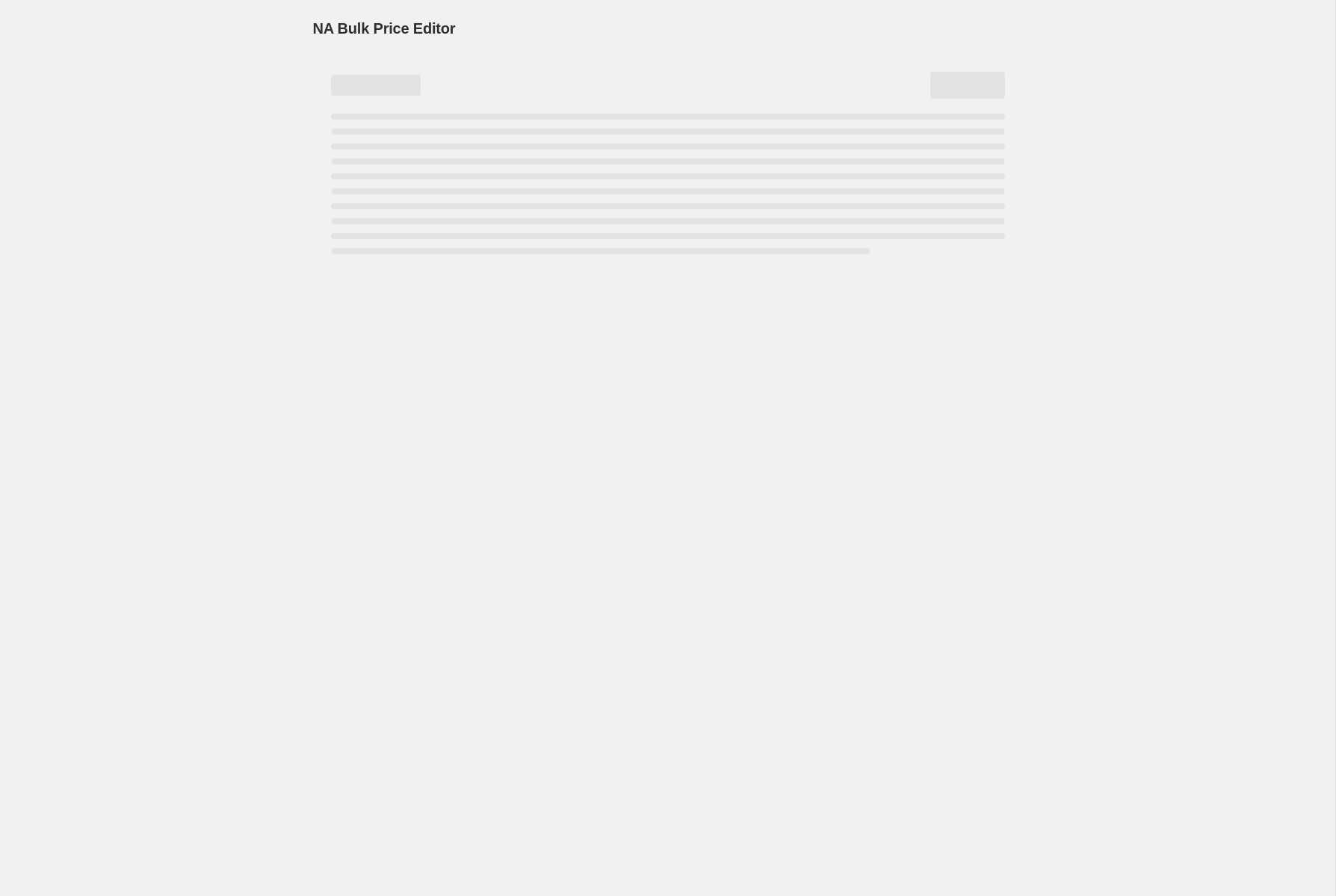
select select "percentage"
select select "collection"
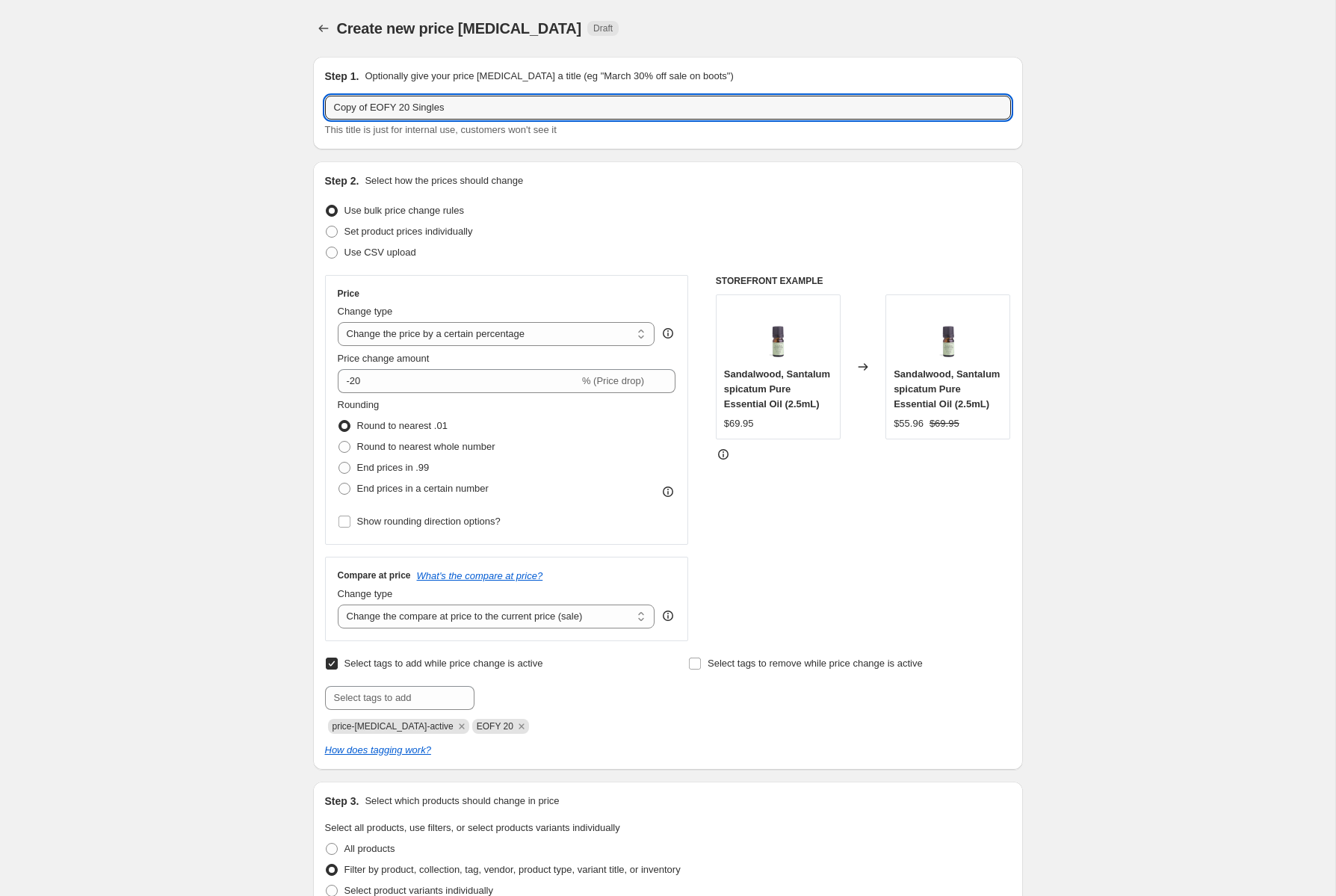
drag, startPoint x: 398, startPoint y: 109, endPoint x: 284, endPoint y: 121, distance: 114.6
click at [289, 117] on div "Create new price [MEDICAL_DATA]. This page is ready Create new price [MEDICAL_D…" at bounding box center [668, 878] width 1336 height 1756
click at [413, 102] on input "Copy of EOFY 20 Singles" at bounding box center [668, 108] width 687 height 24
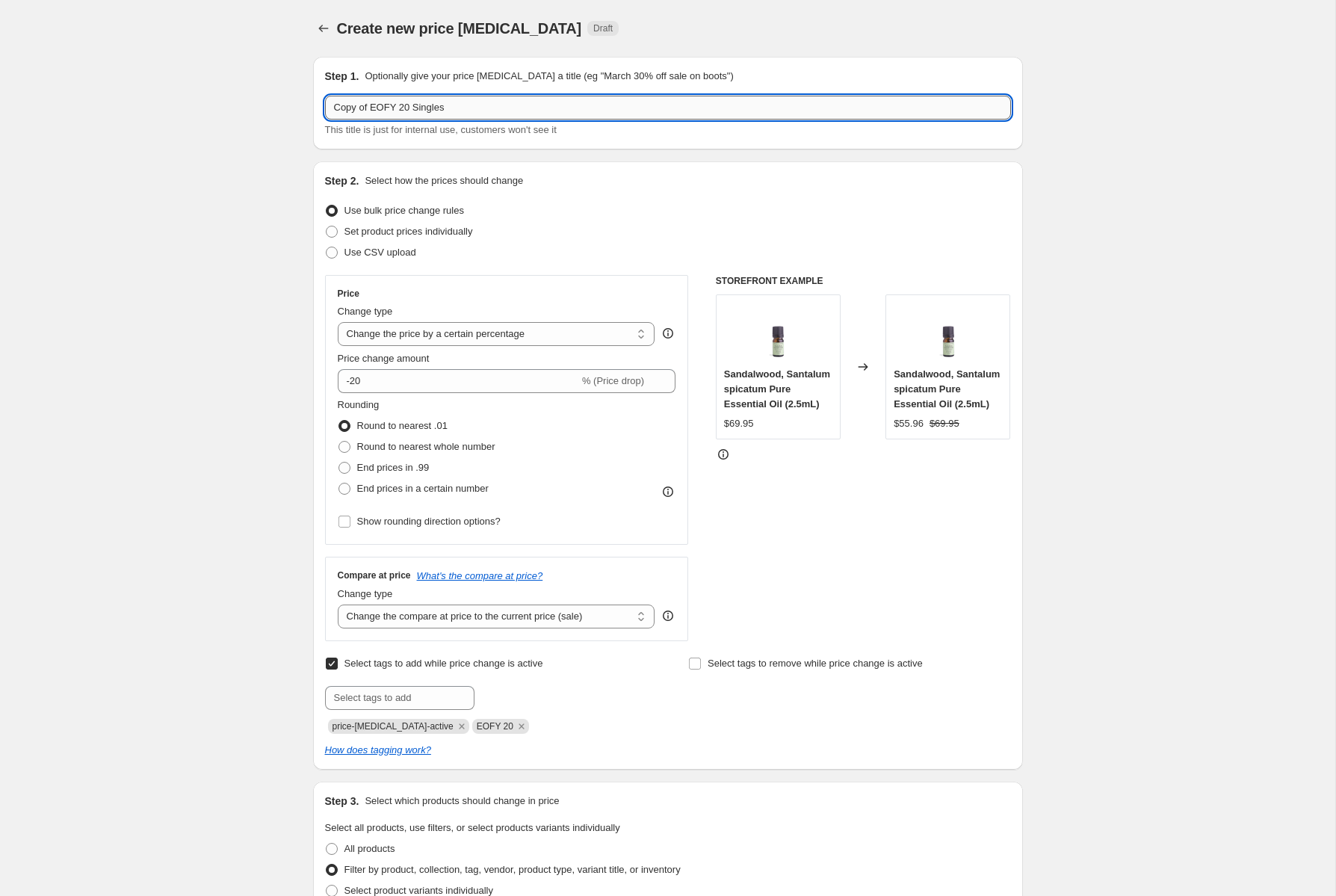
click at [393, 103] on input "Copy of EOFY 20 Singles" at bounding box center [668, 108] width 687 height 24
drag, startPoint x: 395, startPoint y: 103, endPoint x: 326, endPoint y: 104, distance: 69.0
click at [326, 104] on input "Copy of EOFY 20 Singles" at bounding box center [668, 108] width 687 height 24
type input "Sept 20% off Singles"
click at [1052, 282] on div "Create new price [MEDICAL_DATA]. This page is ready Create new price [MEDICAL_D…" at bounding box center [668, 878] width 1336 height 1756
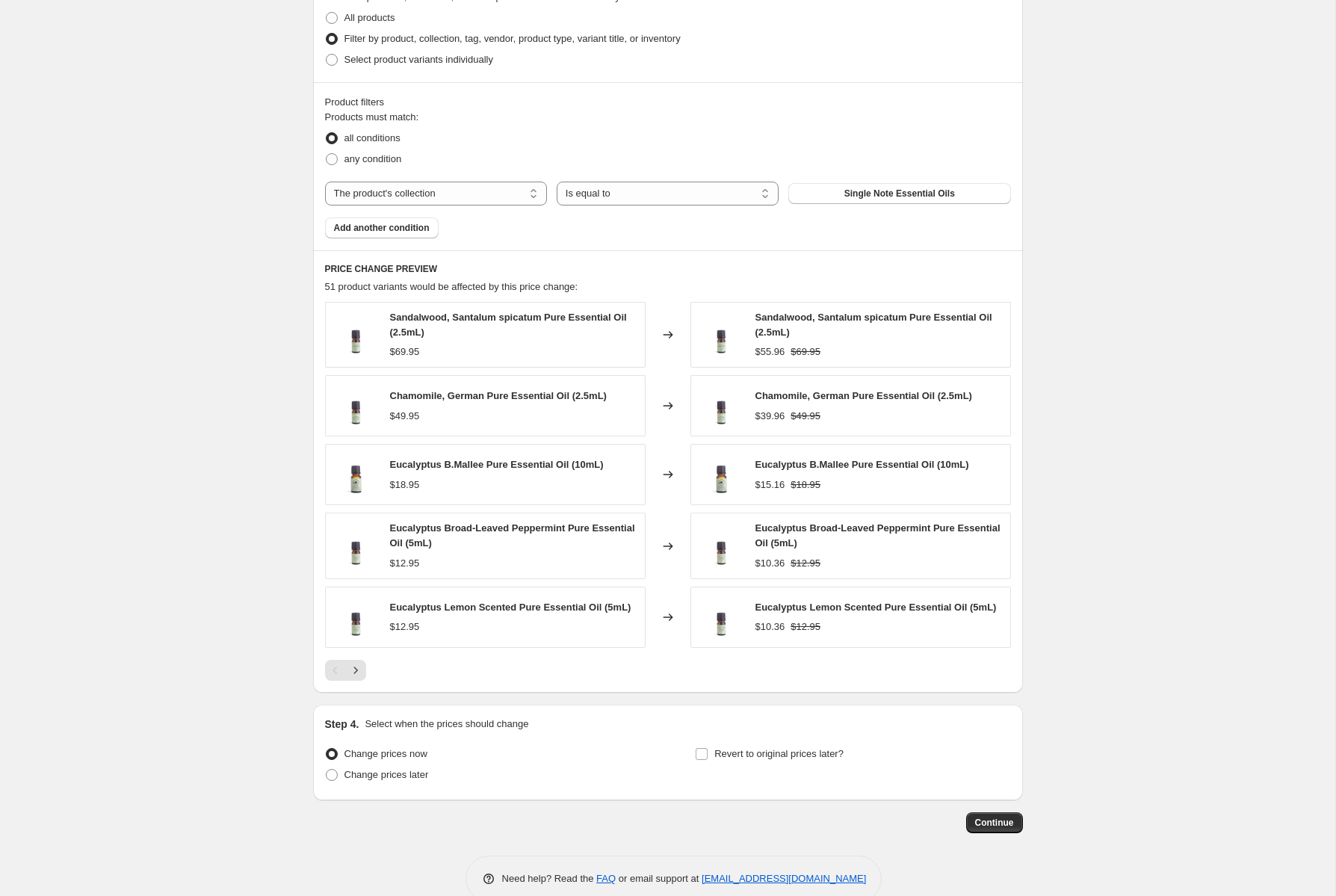
scroll to position [829, 0]
click at [335, 771] on span at bounding box center [332, 777] width 12 height 12
click at [326, 771] on input "Change prices later" at bounding box center [326, 771] width 1 height 1
radio input "true"
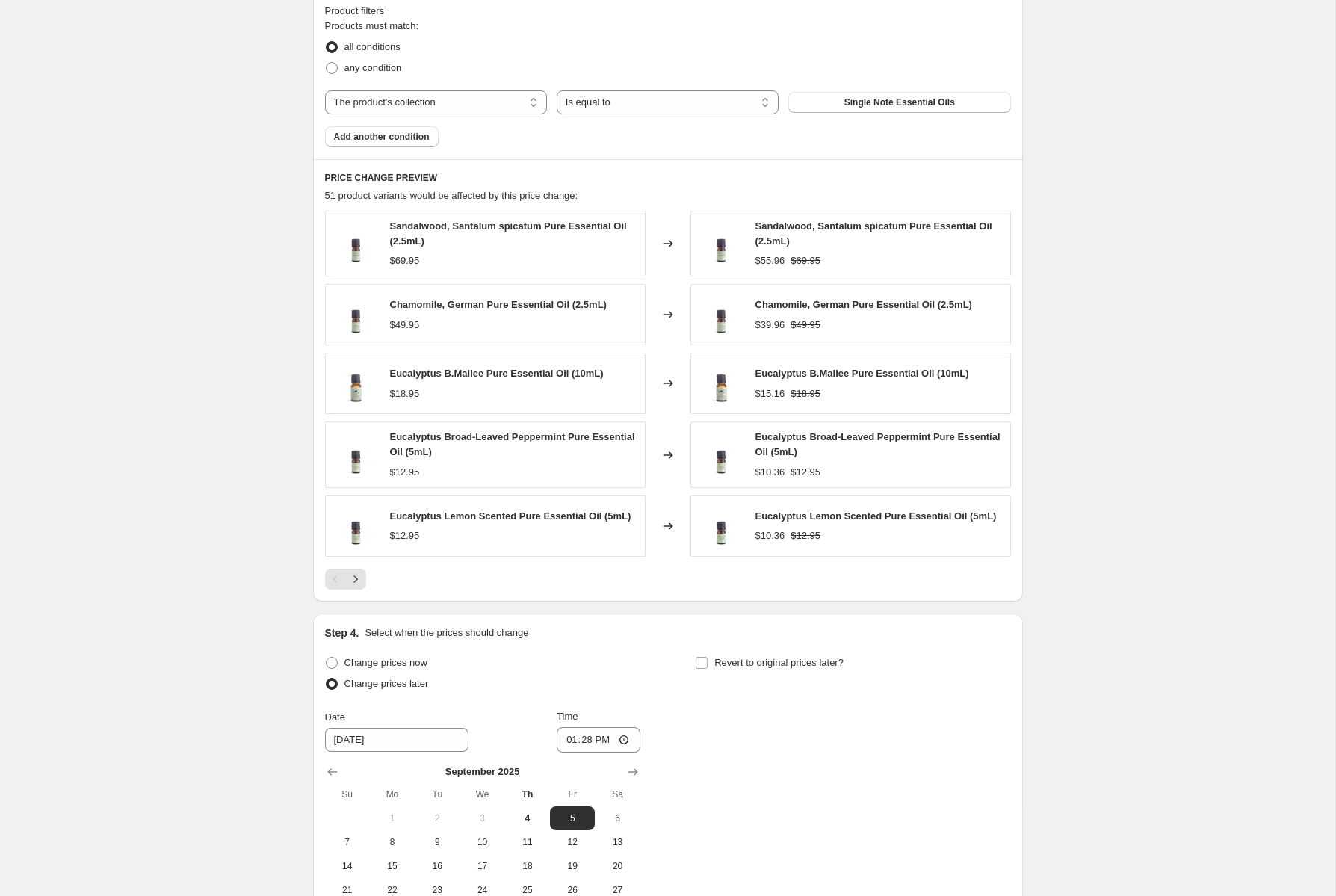
scroll to position [947, 0]
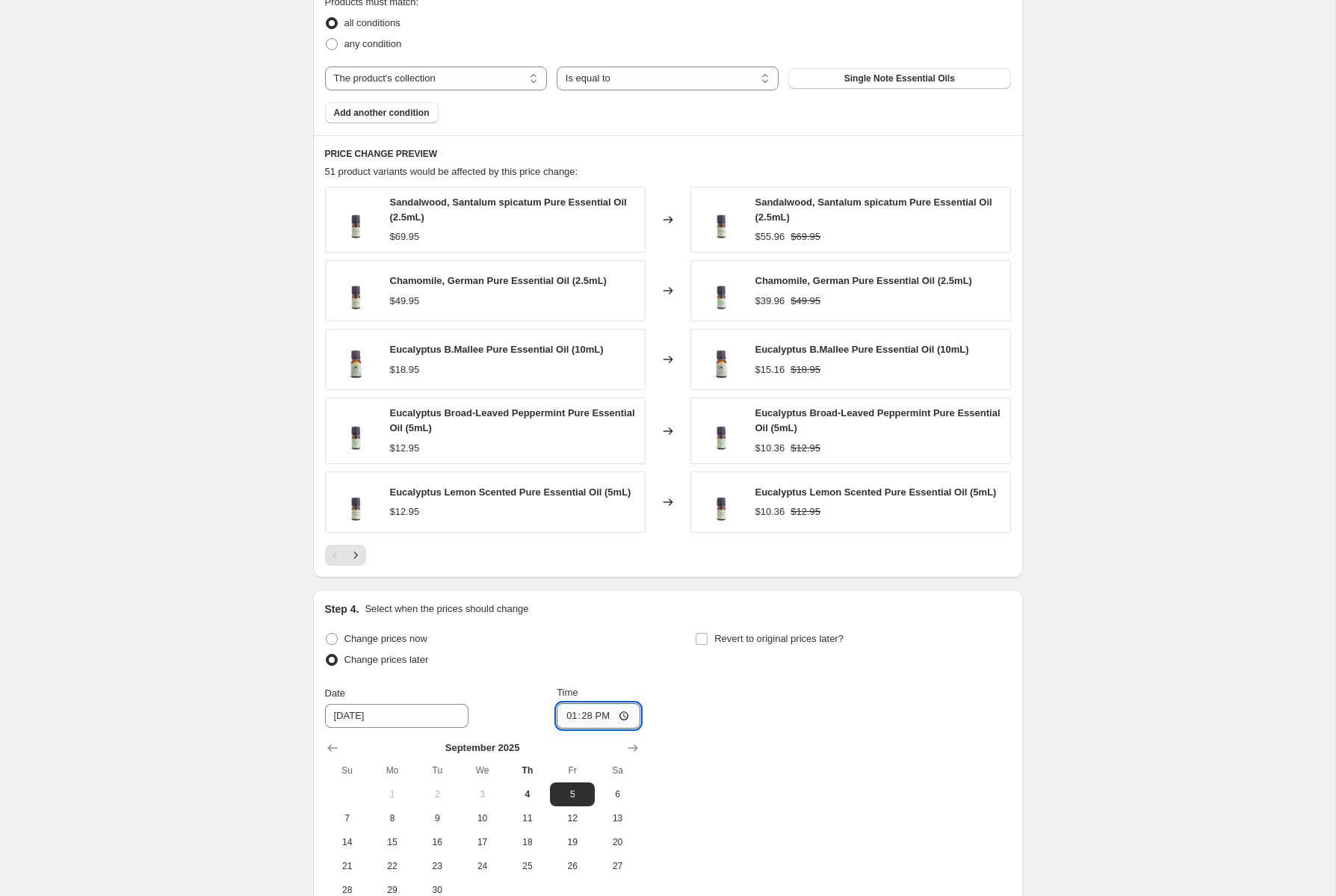
click at [626, 716] on input "13:28" at bounding box center [598, 717] width 84 height 26
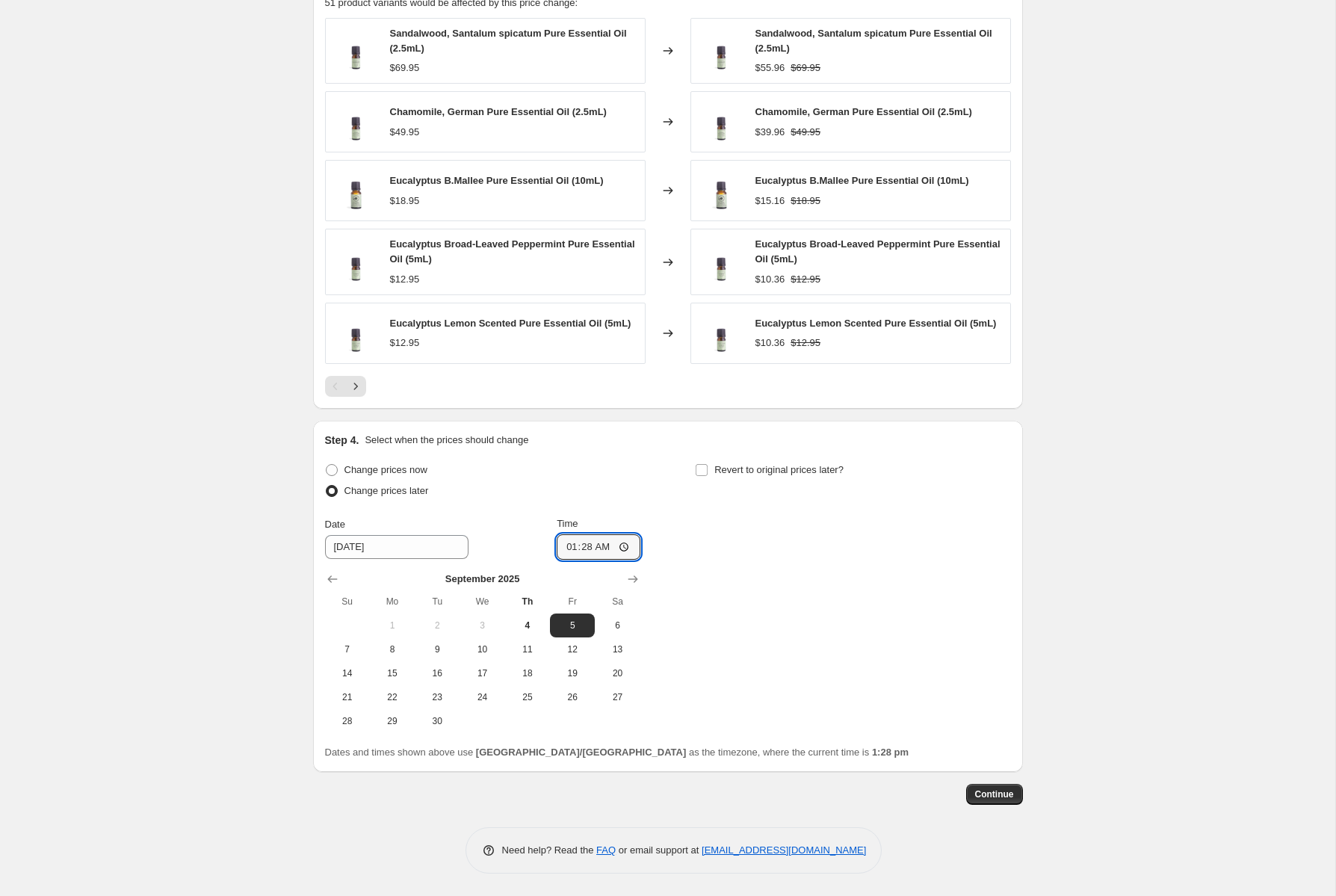
scroll to position [1117, 0]
type input "01:28"
click at [991, 796] on span "Continue" at bounding box center [994, 794] width 39 height 12
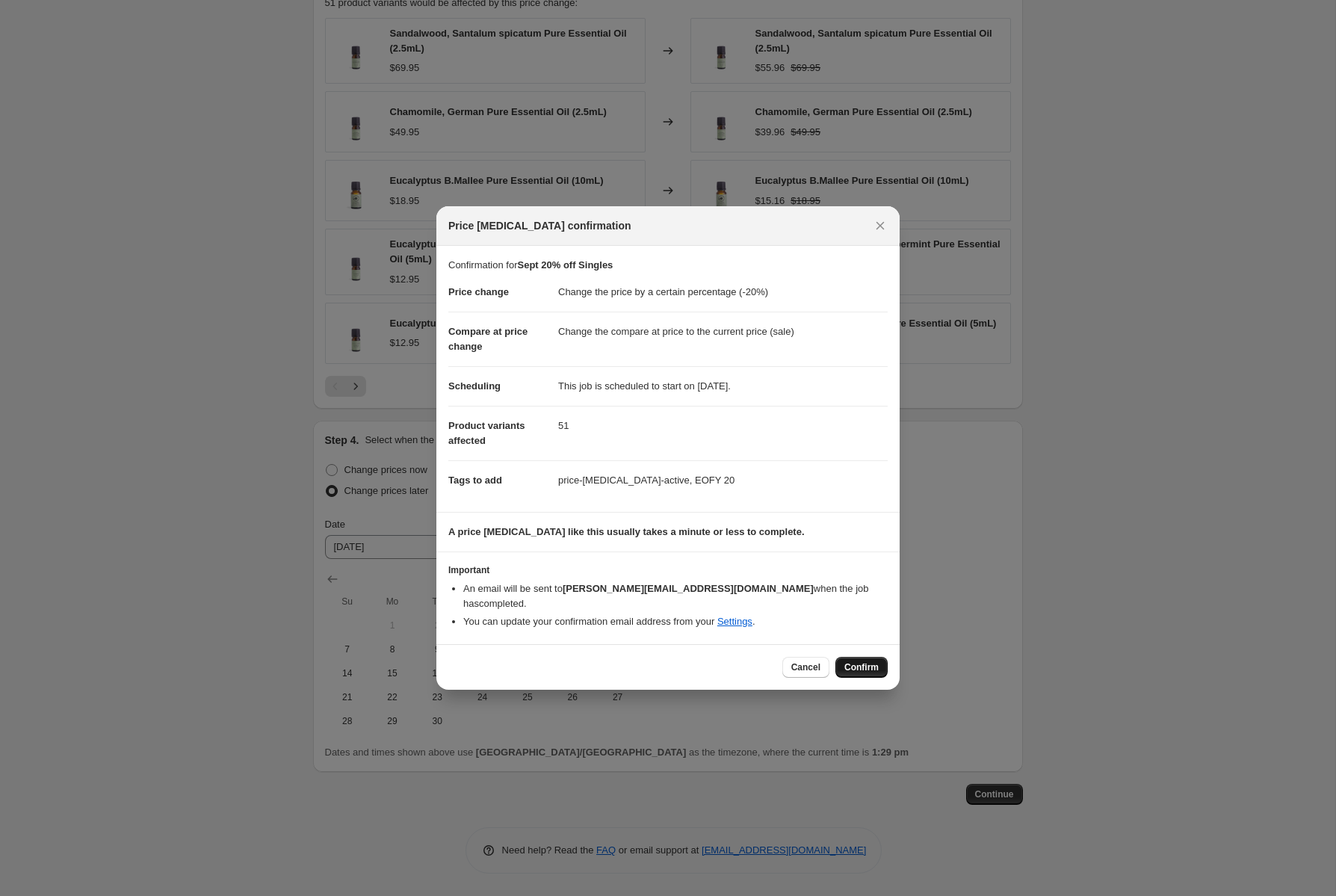
click at [861, 662] on span "Confirm" at bounding box center [862, 668] width 34 height 12
